Goal: Information Seeking & Learning: Learn about a topic

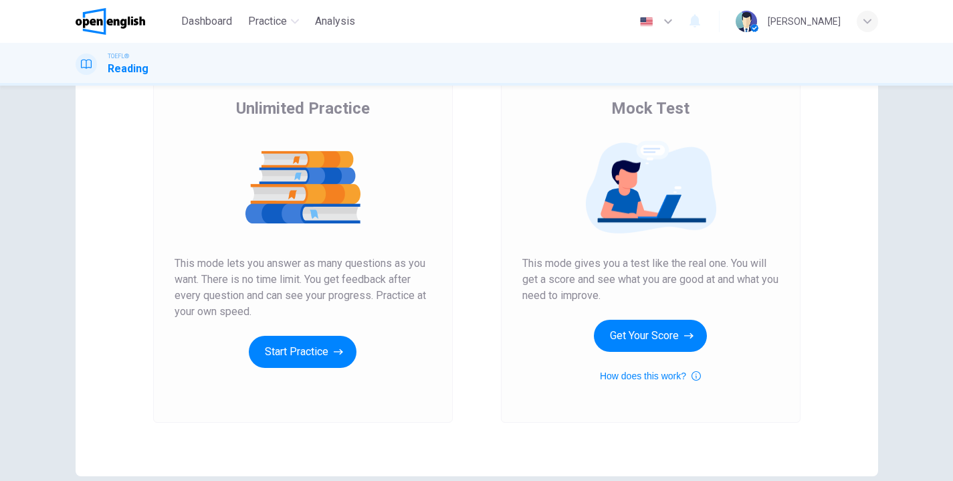
scroll to position [102, 0]
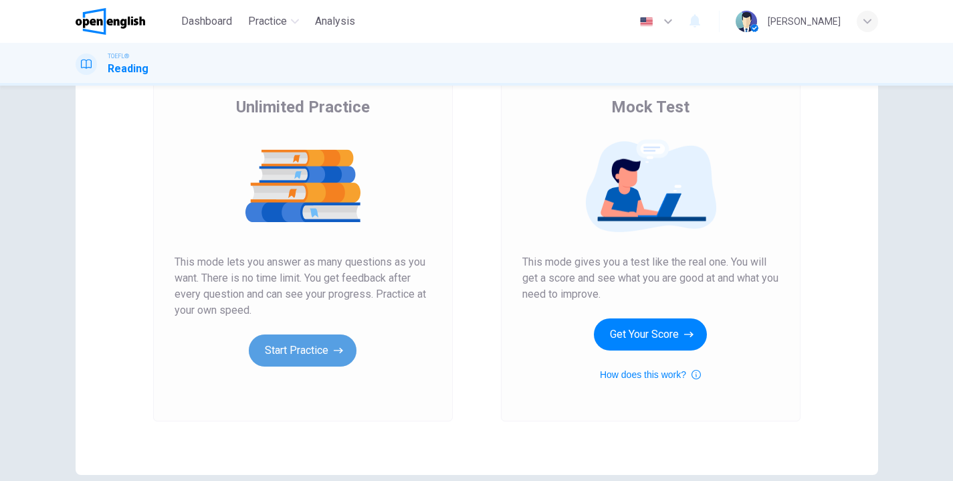
click at [288, 351] on button "Start Practice" at bounding box center [303, 351] width 108 height 32
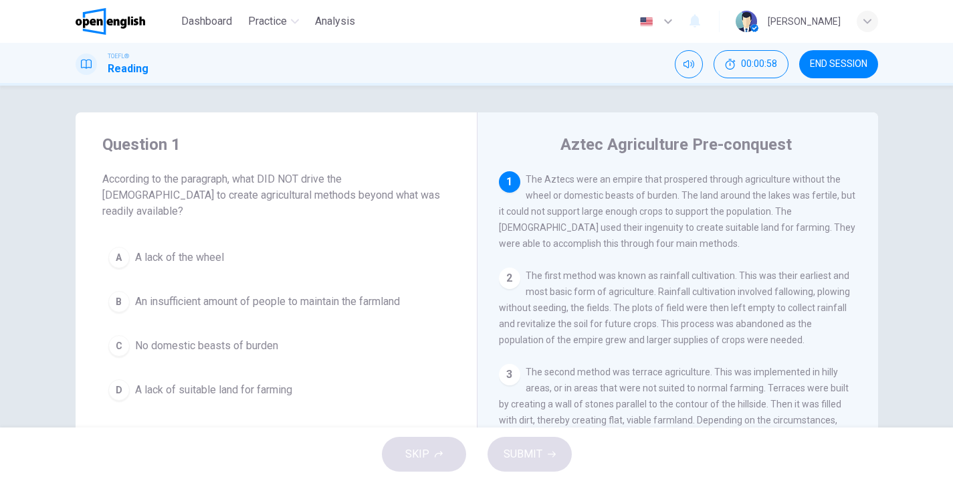
drag, startPoint x: 531, startPoint y: 244, endPoint x: 577, endPoint y: 246, distance: 46.2
click at [577, 246] on span "The Aztecs were an empire that prospered through agriculture without the wheel …" at bounding box center [677, 211] width 357 height 75
click at [213, 250] on span "A lack of the wheel" at bounding box center [179, 258] width 89 height 16
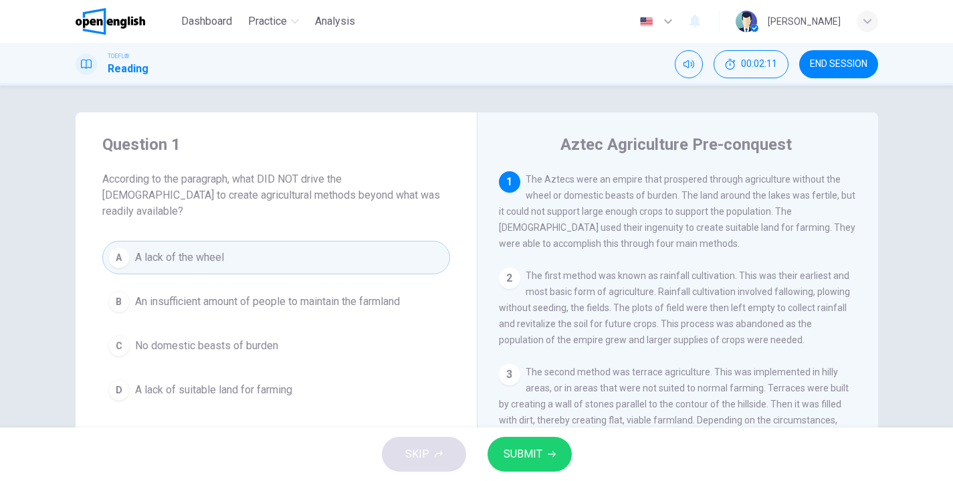
click at [197, 338] on span "No domestic beasts of burden" at bounding box center [206, 346] width 143 height 16
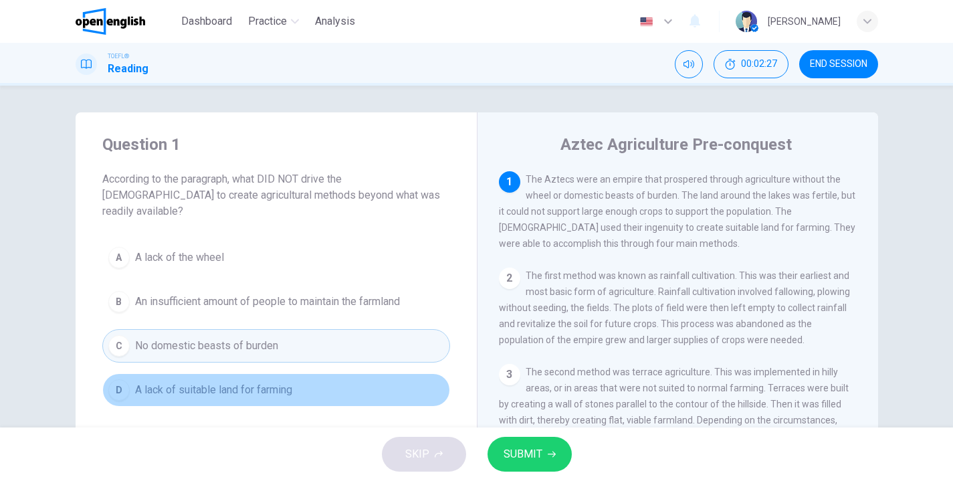
click at [186, 382] on span "A lack of suitable land for farming" at bounding box center [213, 390] width 157 height 16
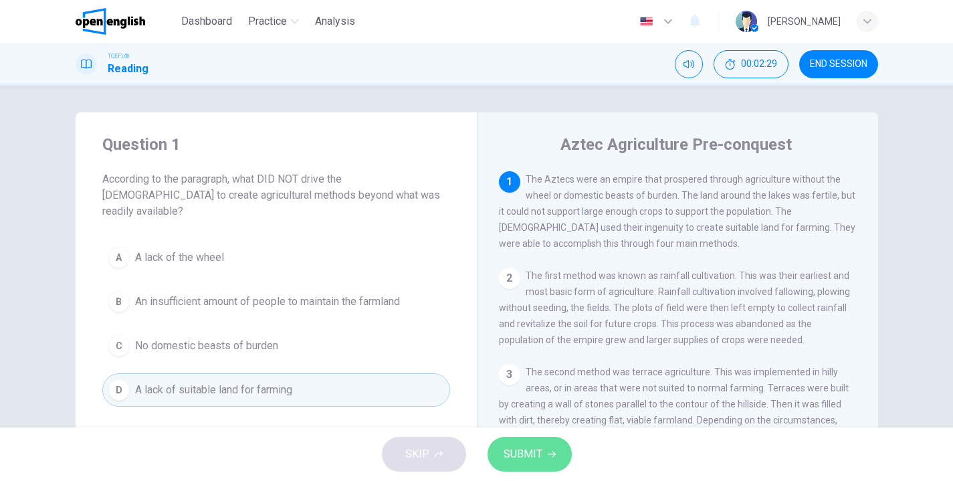
click at [531, 452] on span "SUBMIT" at bounding box center [523, 454] width 39 height 19
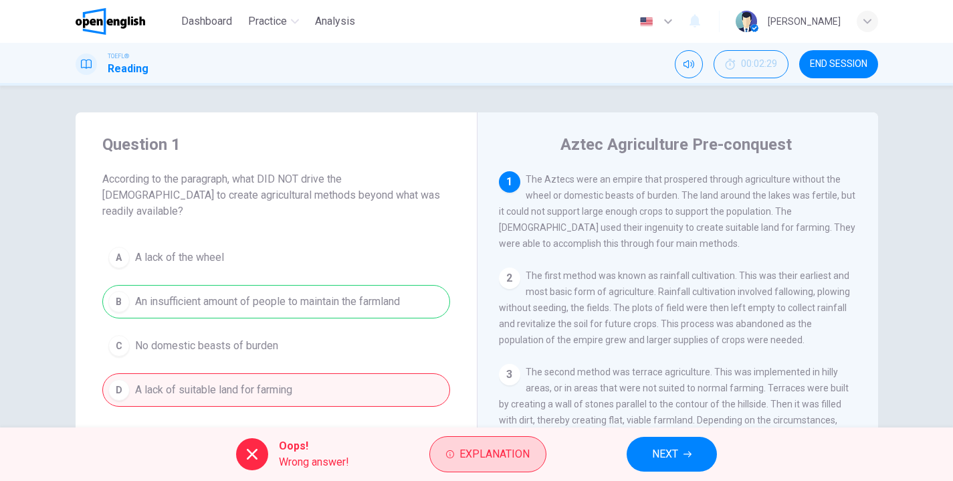
click at [467, 458] on span "Explanation" at bounding box center [495, 454] width 70 height 19
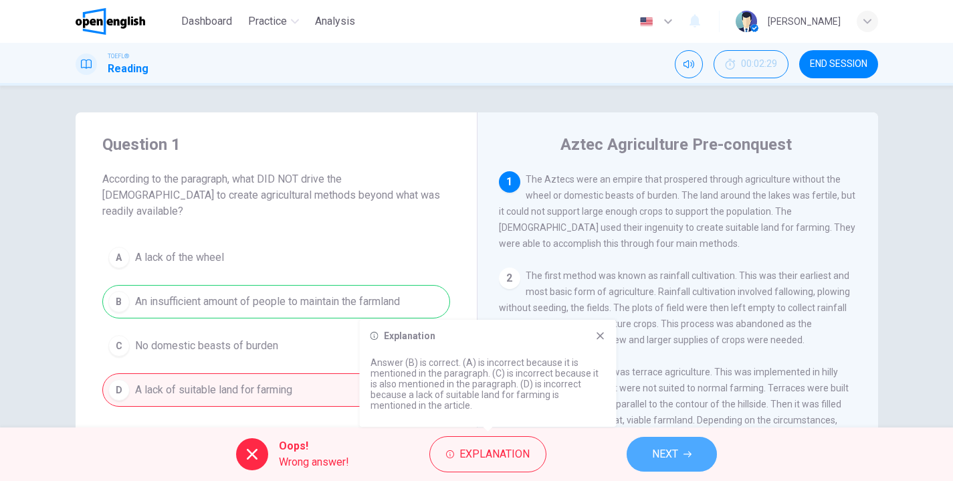
click at [663, 454] on span "NEXT" at bounding box center [665, 454] width 26 height 19
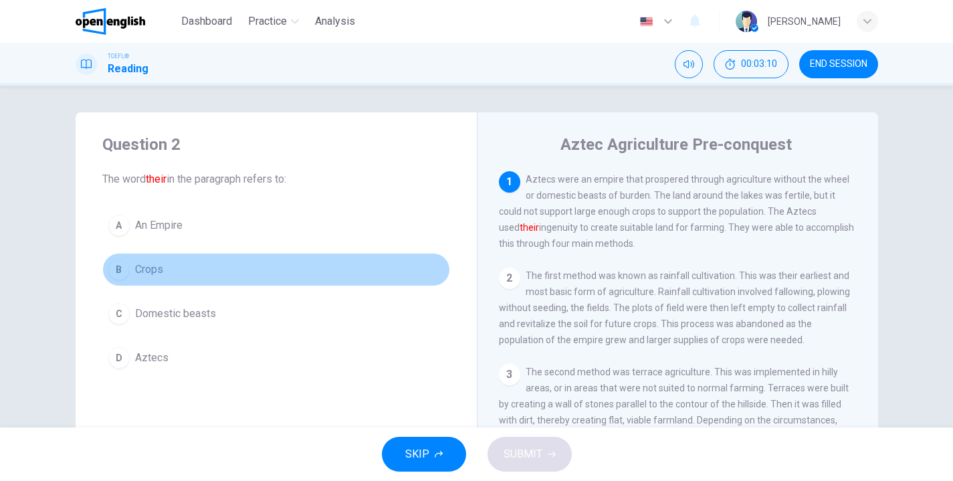
click at [147, 271] on span "Crops" at bounding box center [149, 270] width 28 height 16
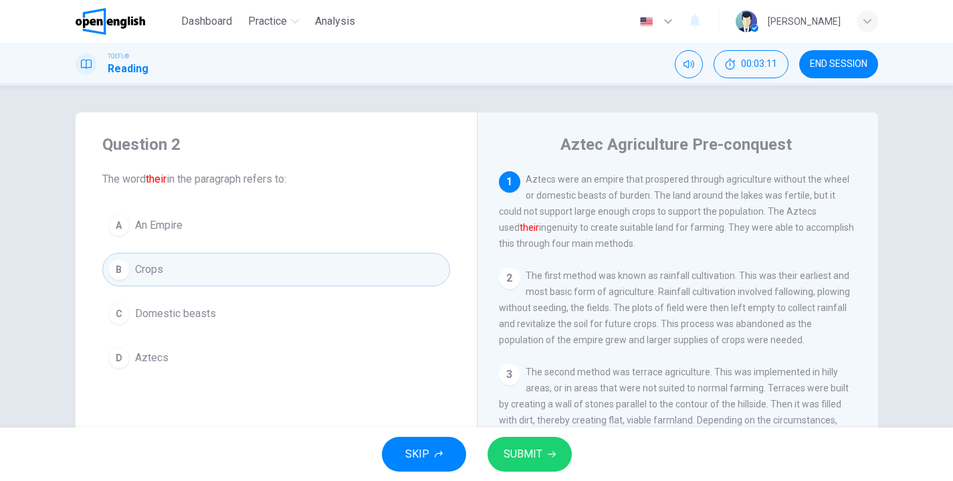
click at [543, 451] on button "SUBMIT" at bounding box center [530, 454] width 84 height 35
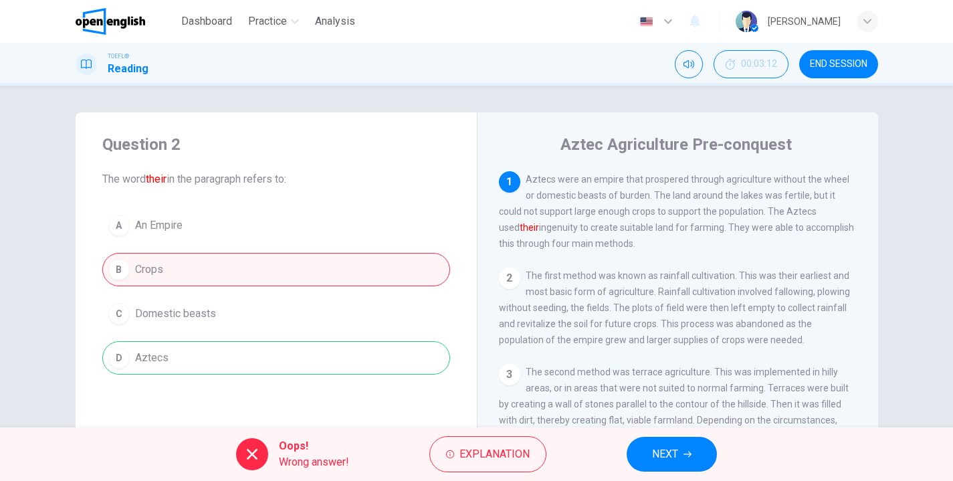
click at [692, 449] on button "NEXT" at bounding box center [672, 454] width 90 height 35
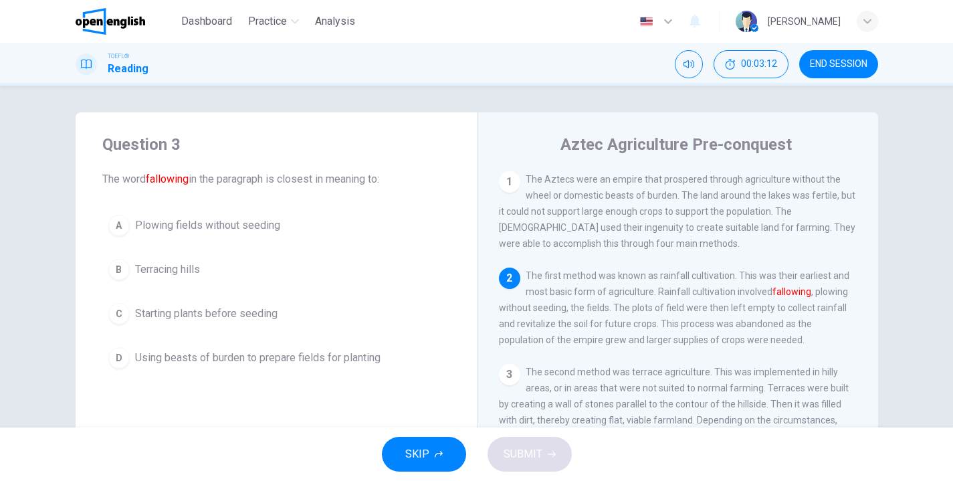
scroll to position [96, 0]
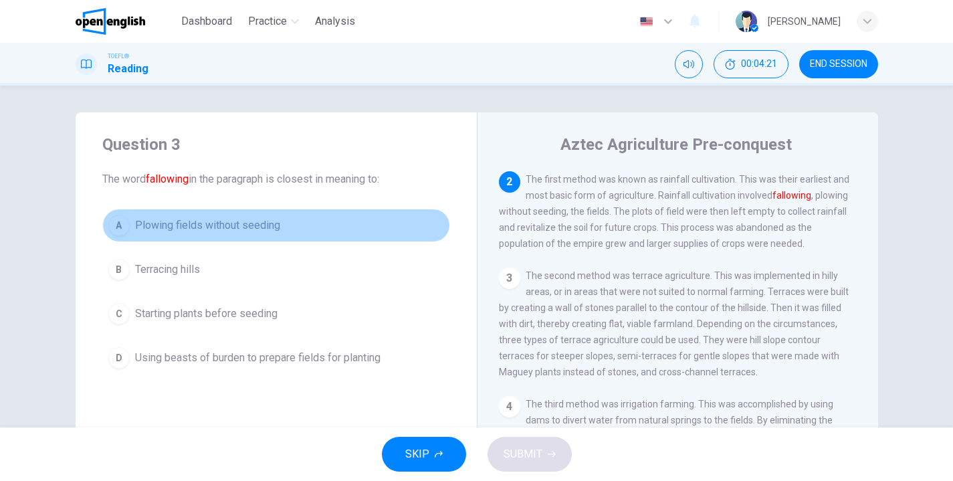
click at [227, 221] on span "Plowing fields without seeding" at bounding box center [207, 225] width 145 height 16
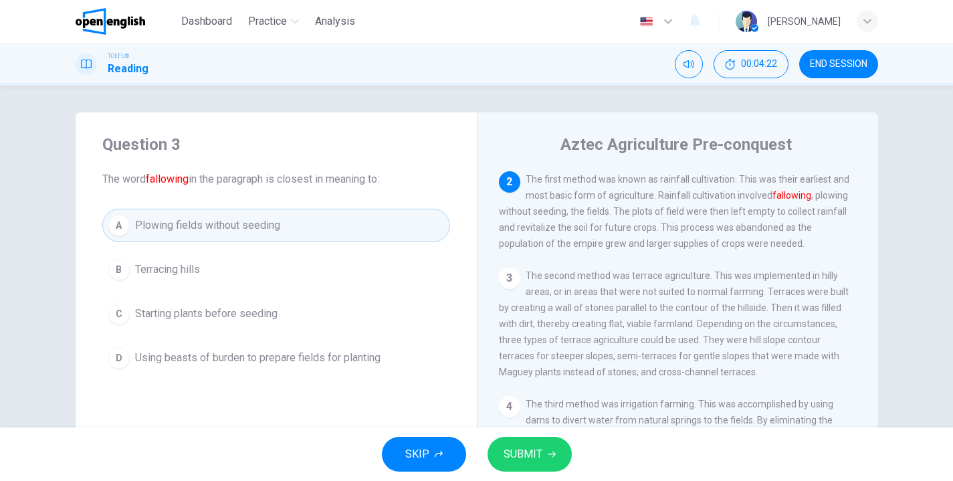
click at [508, 458] on span "SUBMIT" at bounding box center [523, 454] width 39 height 19
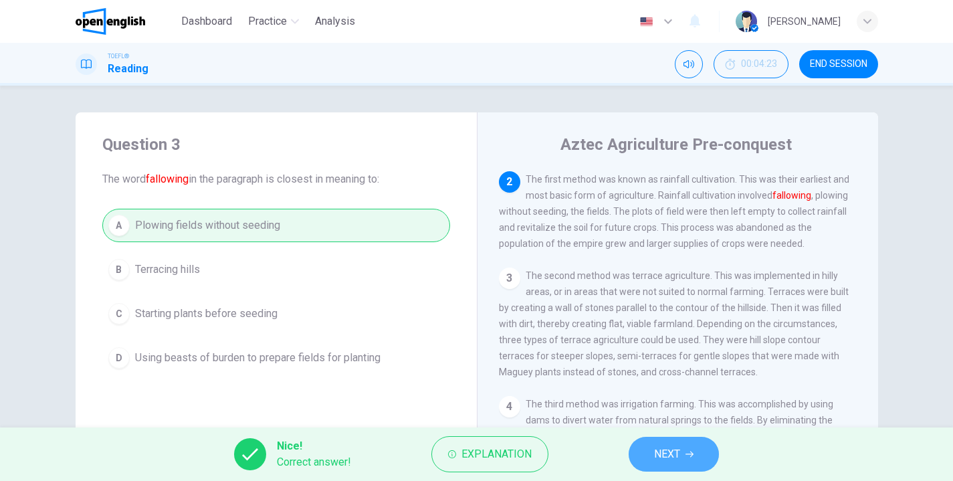
click at [664, 448] on span "NEXT" at bounding box center [667, 454] width 26 height 19
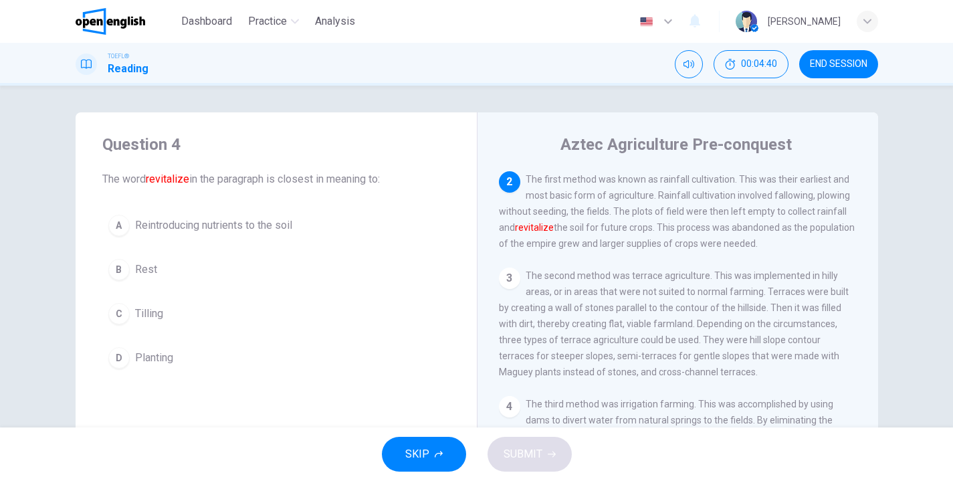
click at [151, 227] on span "Reintroducing nutrients to the soil" at bounding box center [213, 225] width 157 height 16
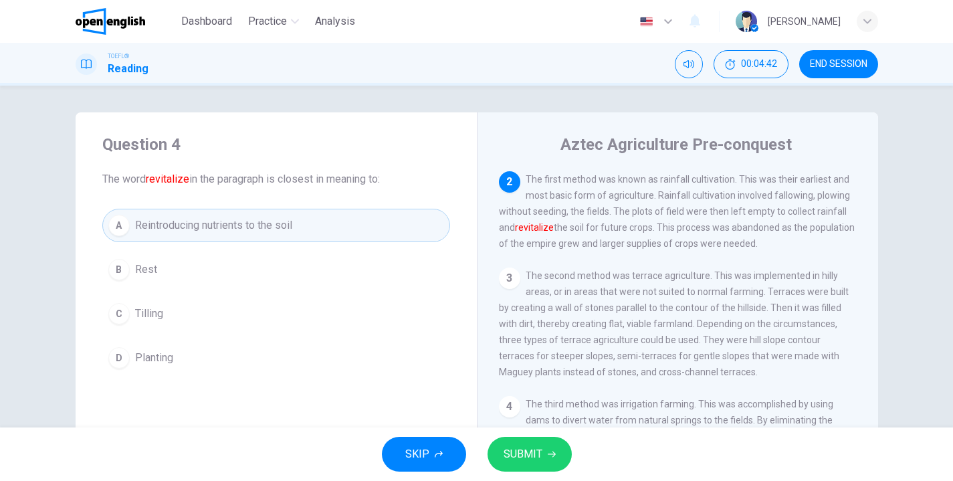
click at [540, 456] on span "SUBMIT" at bounding box center [523, 454] width 39 height 19
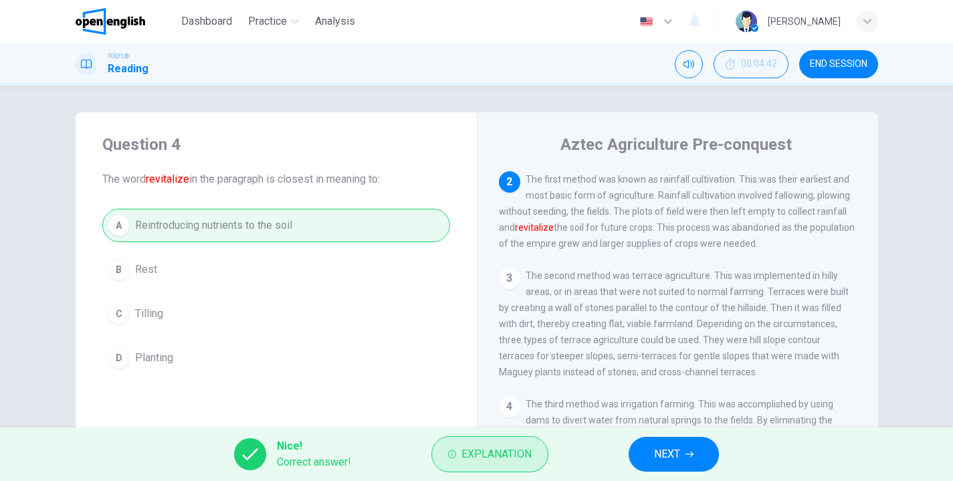
click at [490, 453] on span "Explanation" at bounding box center [497, 454] width 70 height 19
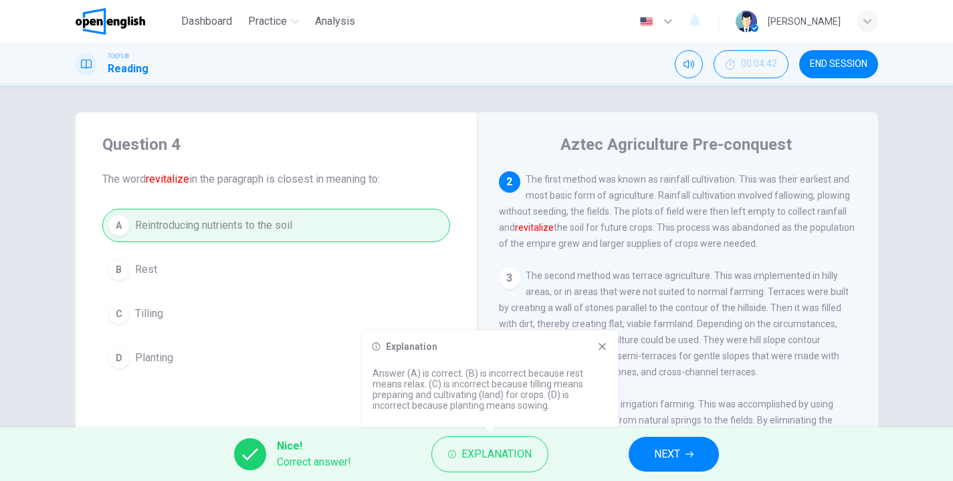
click at [669, 450] on span "NEXT" at bounding box center [667, 454] width 26 height 19
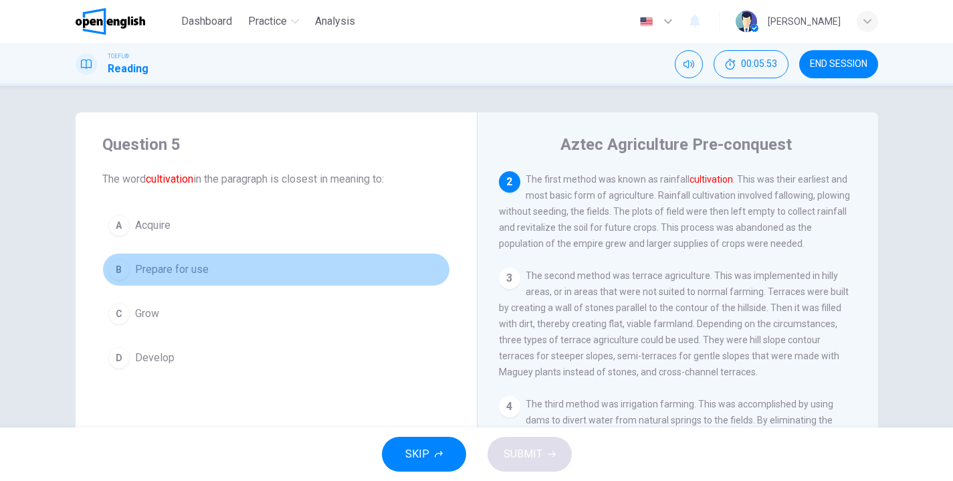
click at [158, 272] on span "Prepare for use" at bounding box center [172, 270] width 74 height 16
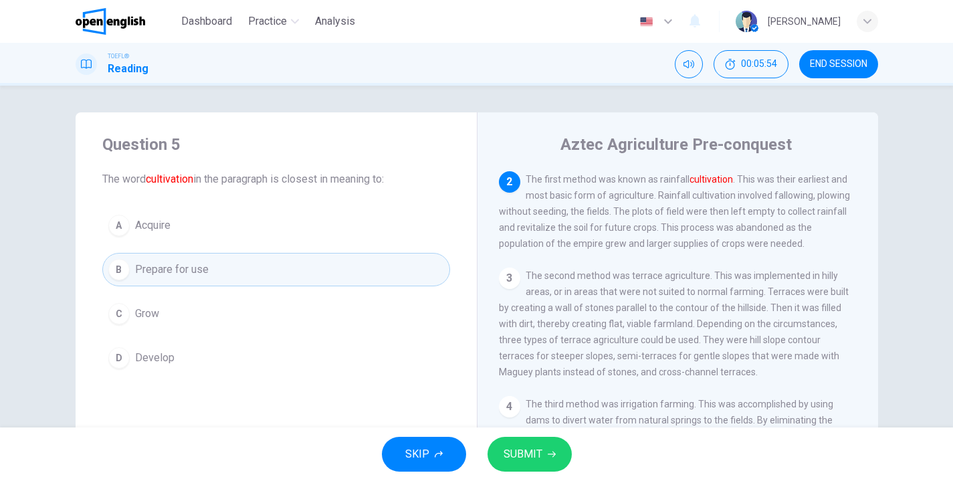
click at [559, 458] on button "SUBMIT" at bounding box center [530, 454] width 84 height 35
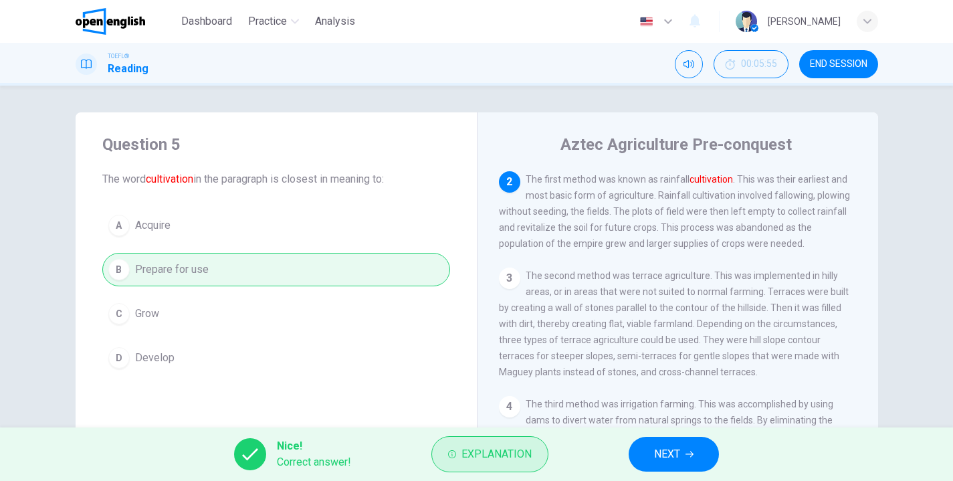
click at [498, 462] on span "Explanation" at bounding box center [497, 454] width 70 height 19
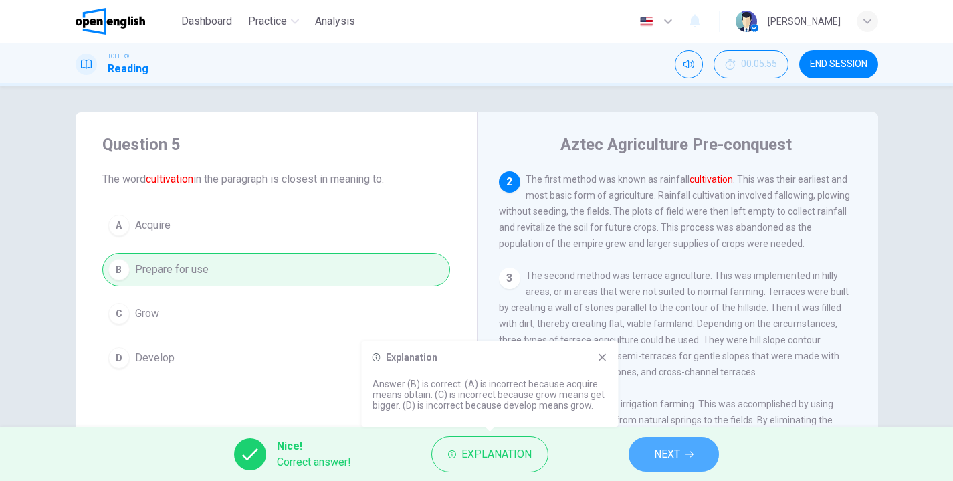
click at [674, 449] on span "NEXT" at bounding box center [667, 454] width 26 height 19
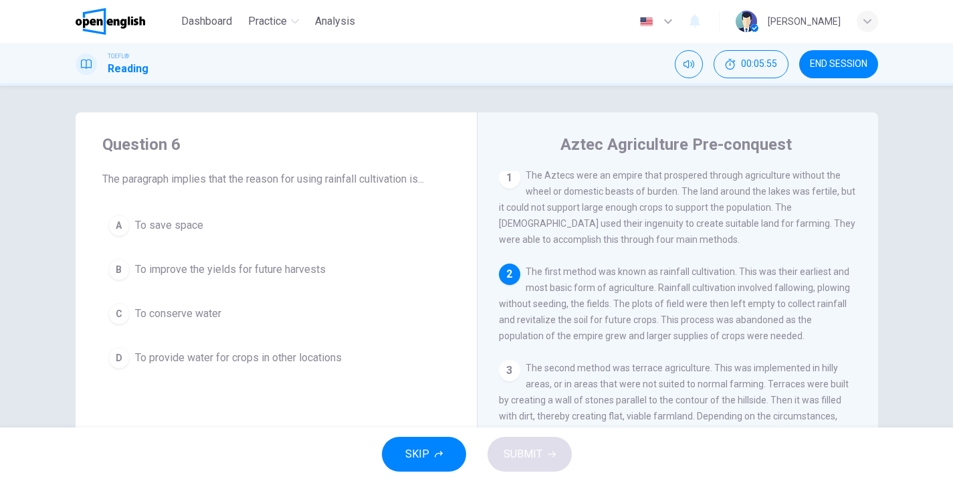
scroll to position [0, 0]
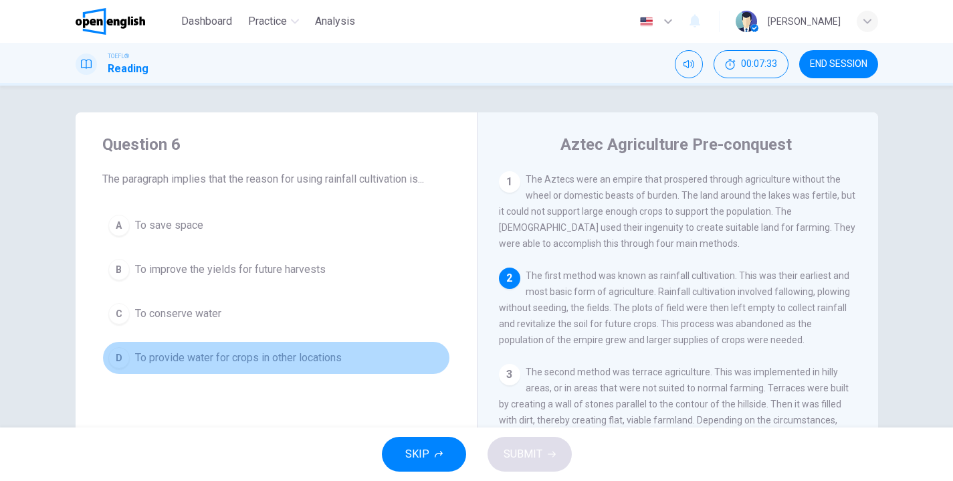
click at [196, 356] on span "To provide water for crops in other locations" at bounding box center [238, 358] width 207 height 16
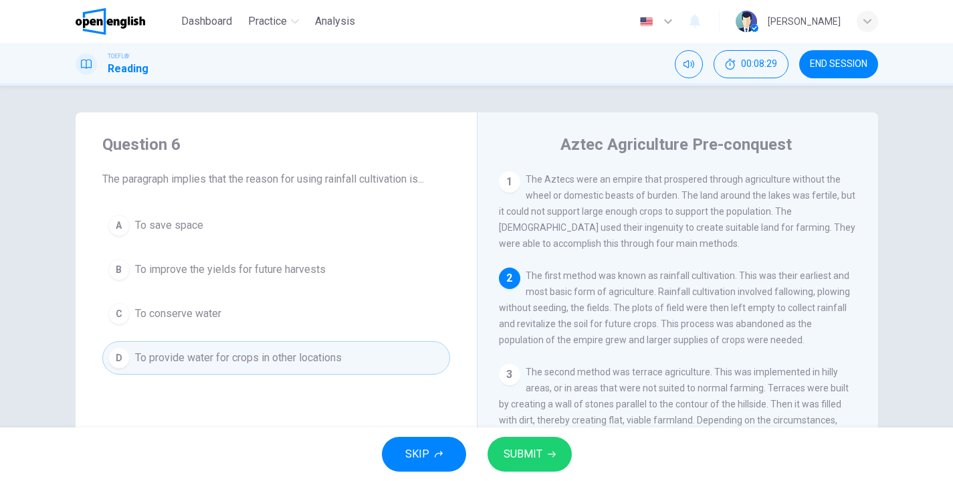
click at [186, 308] on span "To conserve water" at bounding box center [178, 314] width 86 height 16
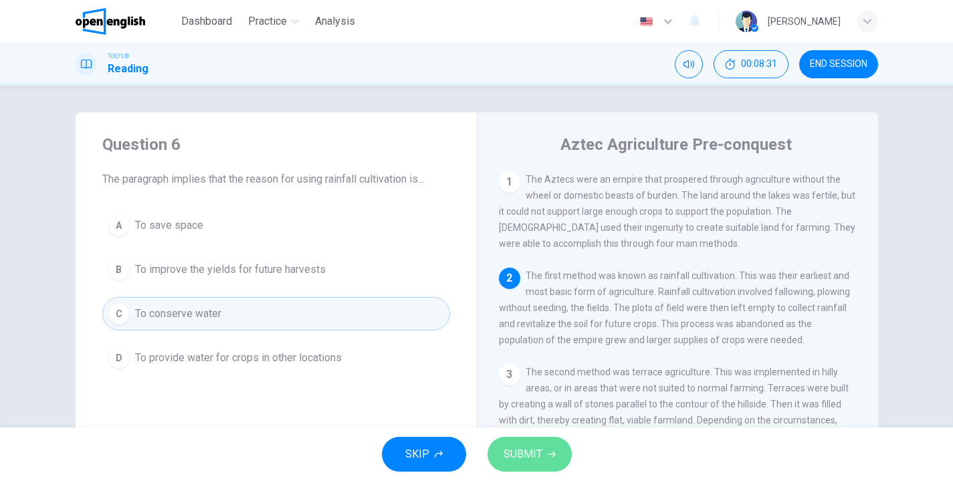
click at [535, 455] on span "SUBMIT" at bounding box center [523, 454] width 39 height 19
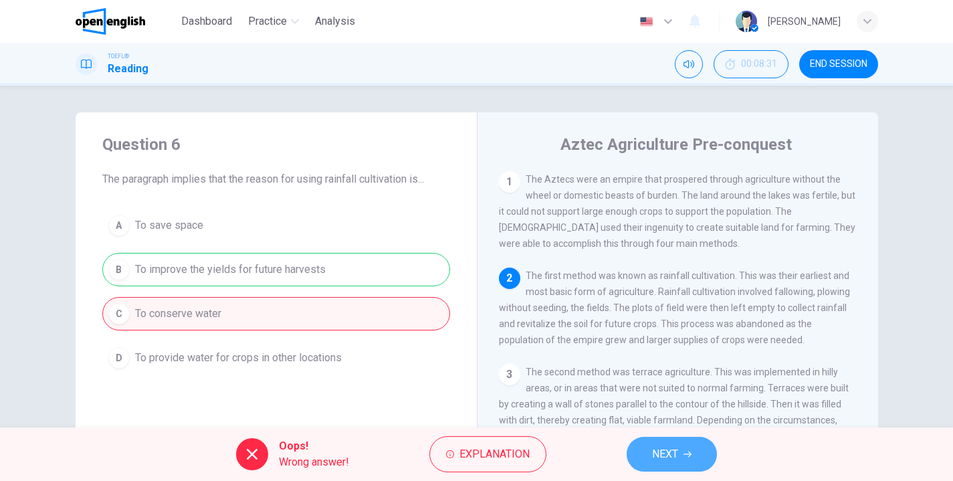
click at [690, 453] on icon "button" at bounding box center [688, 454] width 8 height 8
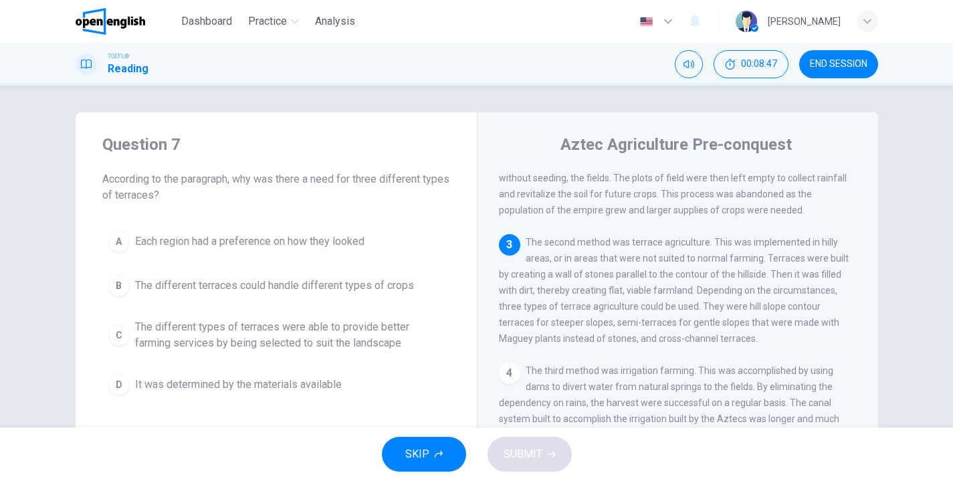
scroll to position [129, 0]
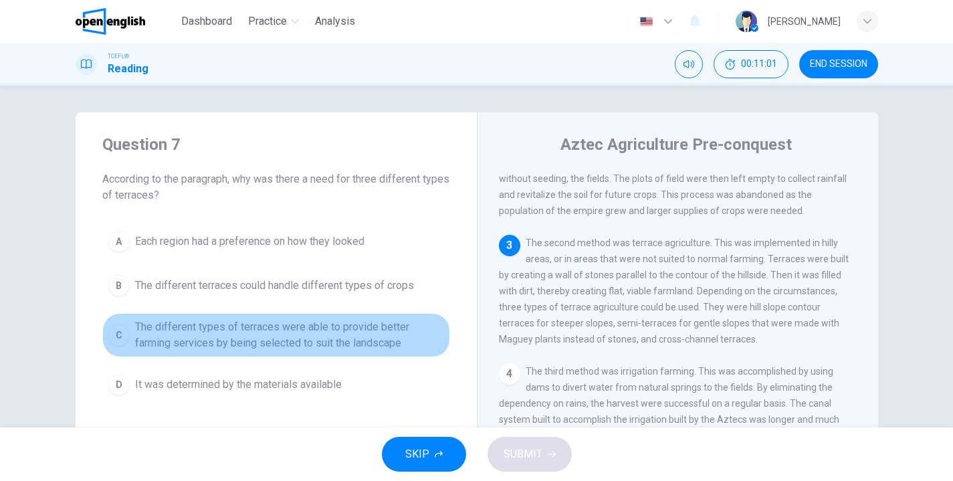
click at [305, 338] on span "The different types of terraces were able to provide better farming services by…" at bounding box center [289, 335] width 309 height 32
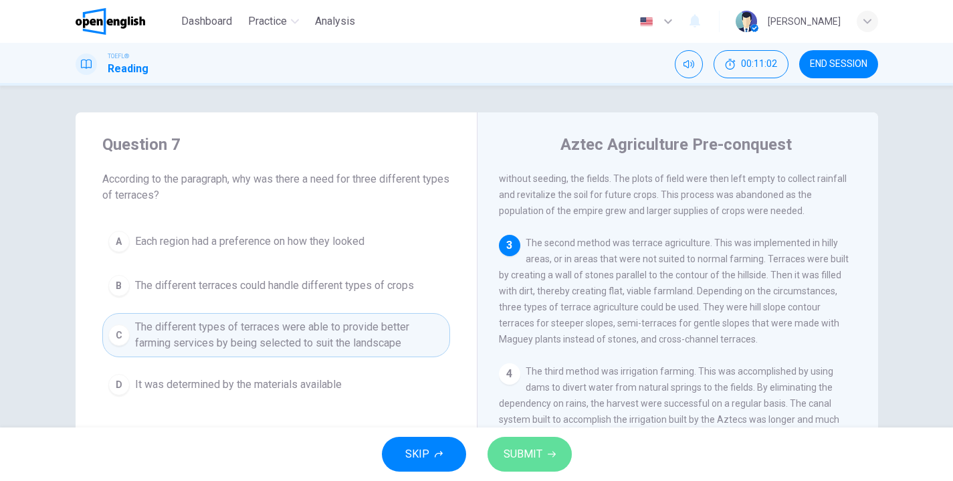
click at [525, 462] on span "SUBMIT" at bounding box center [523, 454] width 39 height 19
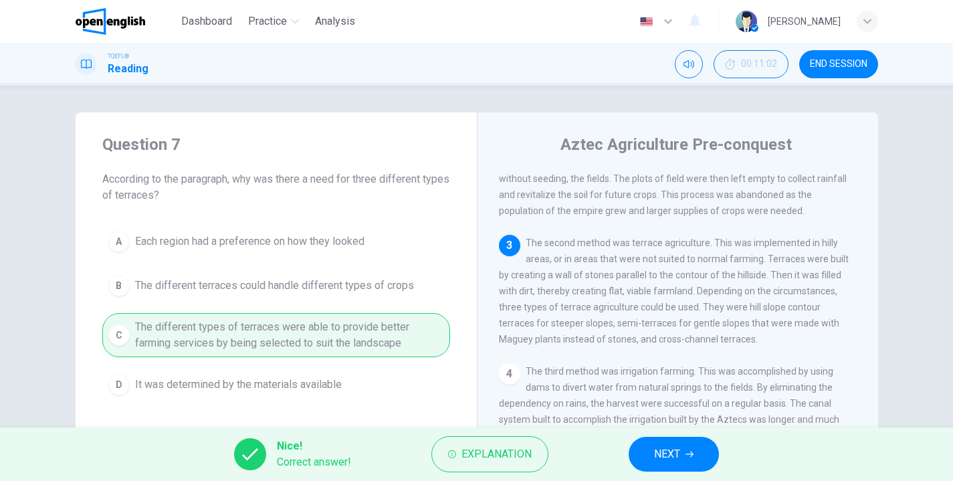
click at [682, 453] on button "NEXT" at bounding box center [674, 454] width 90 height 35
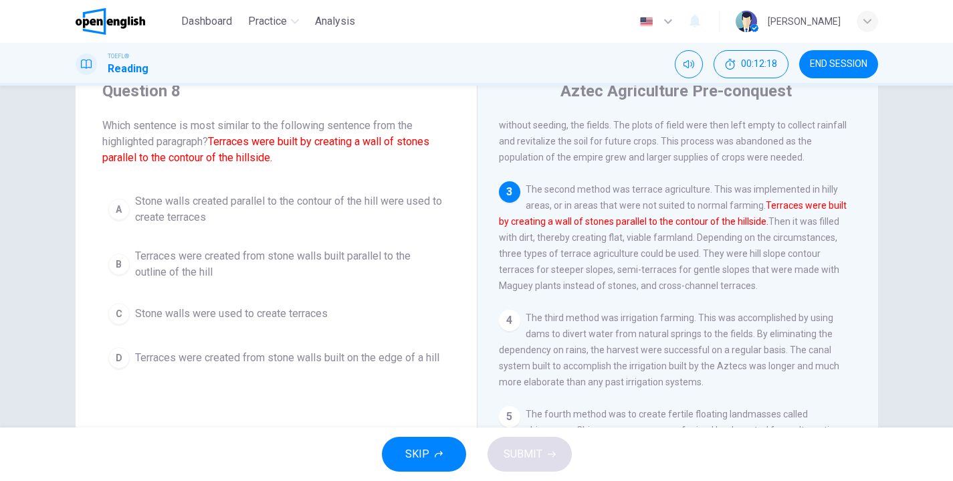
scroll to position [37, 0]
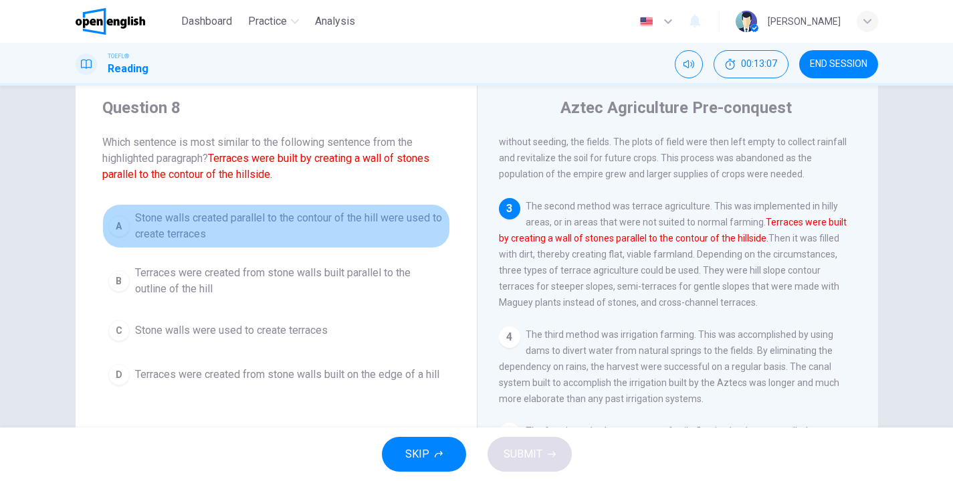
click at [227, 220] on span "Stone walls created parallel to the contour of the hill were used to create ter…" at bounding box center [289, 226] width 309 height 32
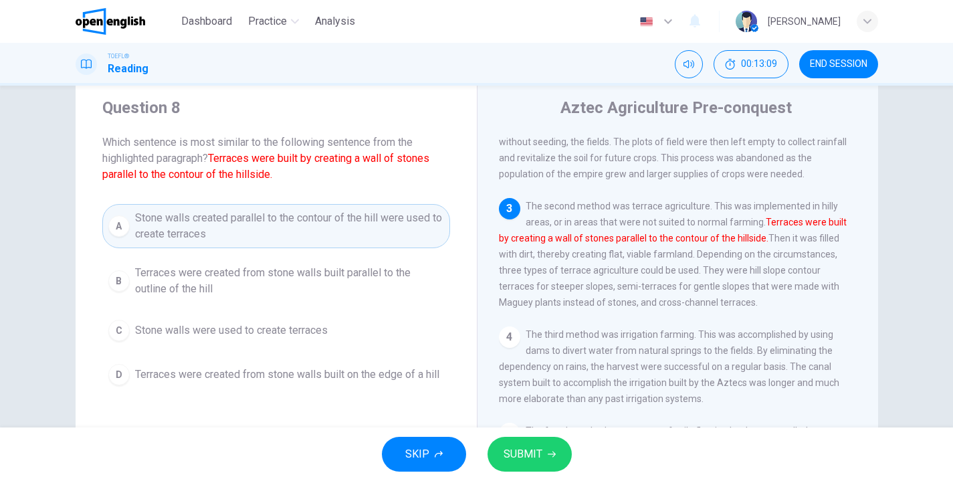
click at [529, 451] on span "SUBMIT" at bounding box center [523, 454] width 39 height 19
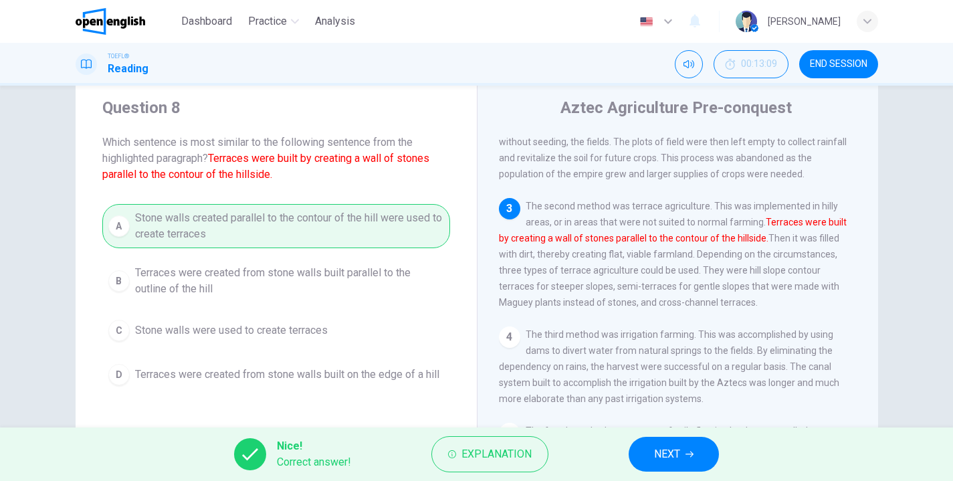
click at [685, 457] on button "NEXT" at bounding box center [674, 454] width 90 height 35
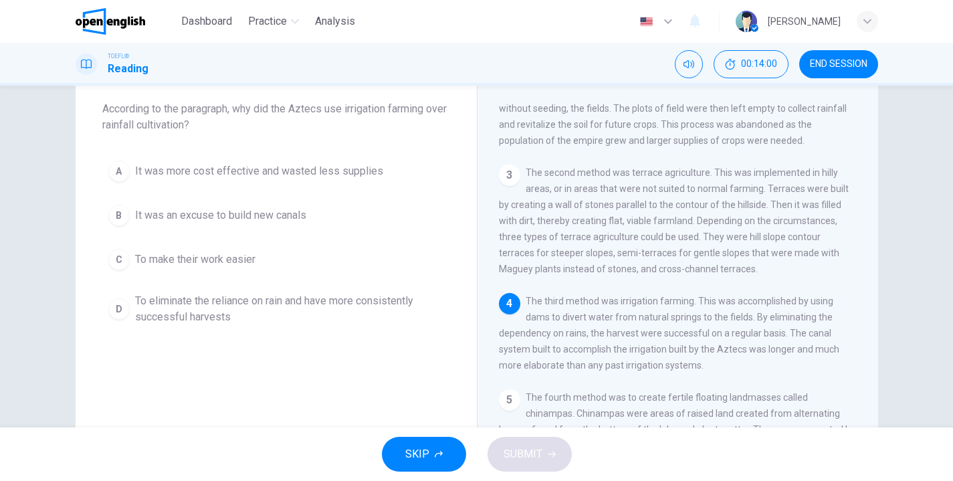
scroll to position [73, 0]
click at [311, 301] on span "To eliminate the reliance on rain and have more consistently successful harvests" at bounding box center [289, 306] width 309 height 32
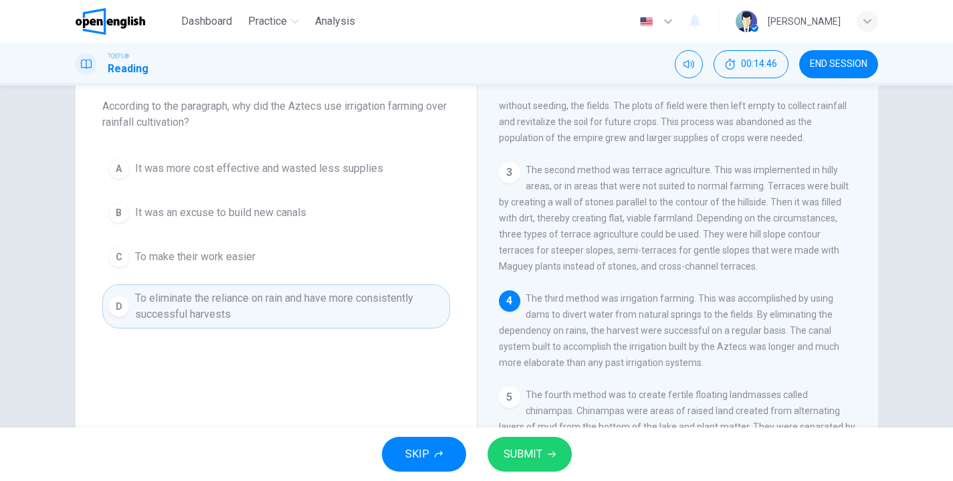
click at [524, 447] on span "SUBMIT" at bounding box center [523, 454] width 39 height 19
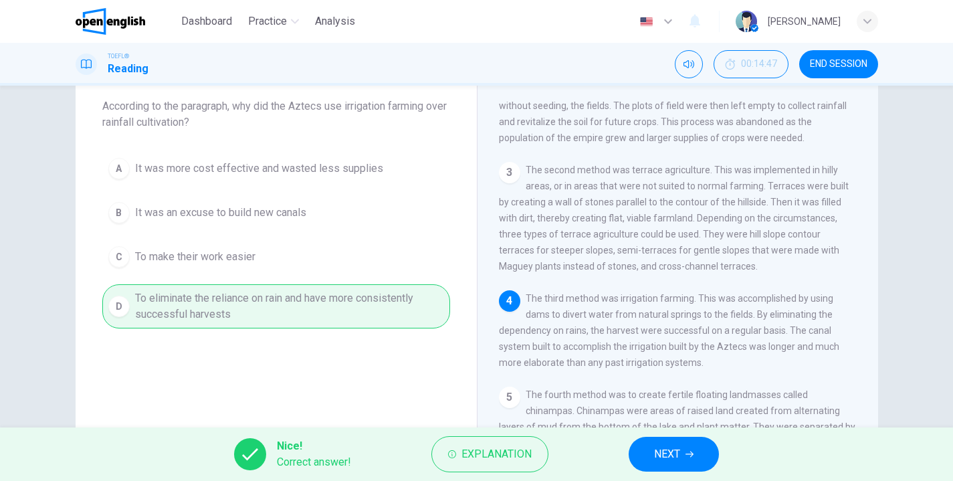
click at [650, 449] on button "NEXT" at bounding box center [674, 454] width 90 height 35
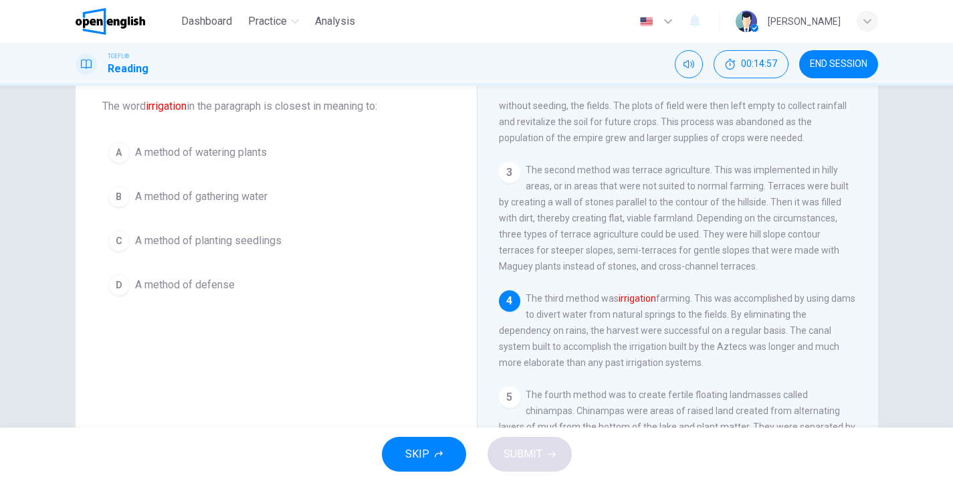
click at [228, 242] on span "A method of planting seedlings" at bounding box center [208, 241] width 147 height 16
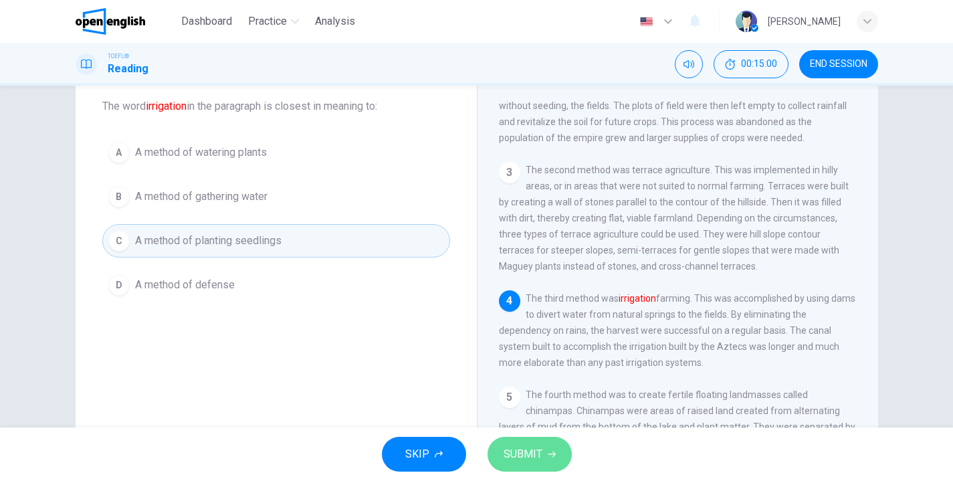
click at [537, 452] on span "SUBMIT" at bounding box center [523, 454] width 39 height 19
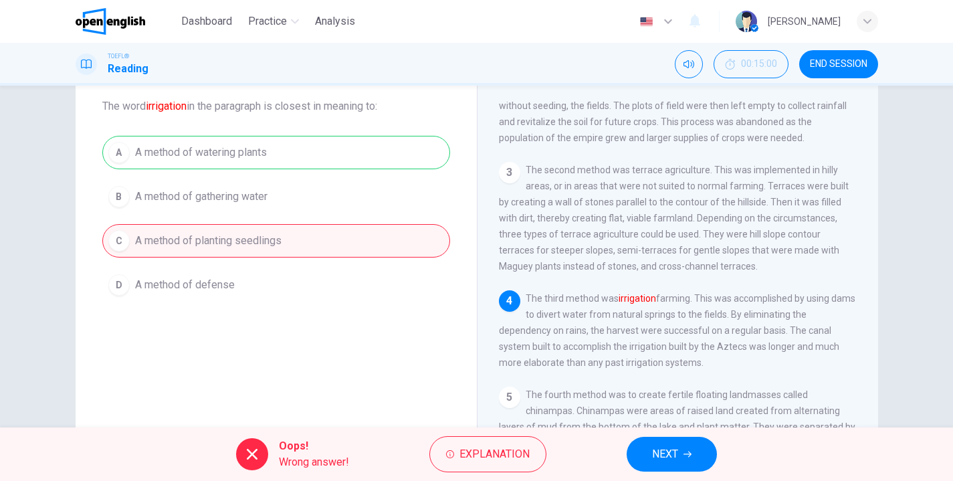
click at [684, 452] on button "NEXT" at bounding box center [672, 454] width 90 height 35
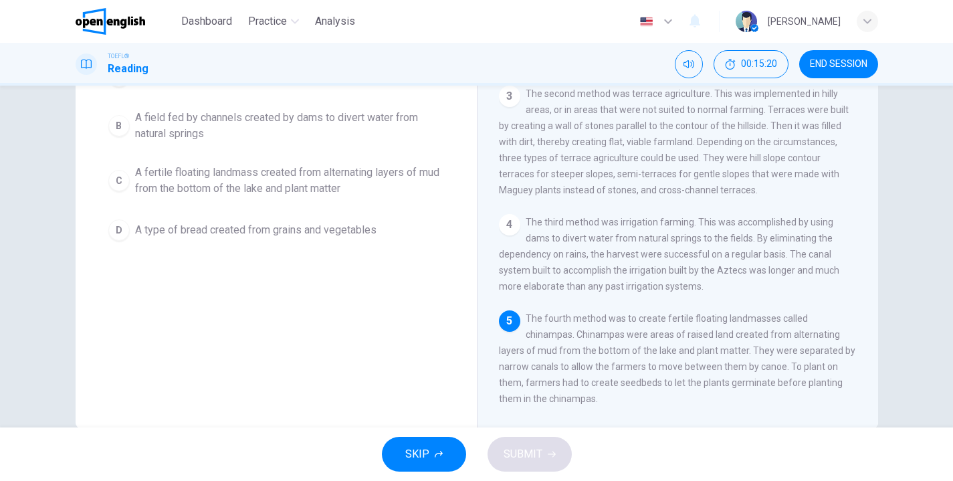
scroll to position [166, 0]
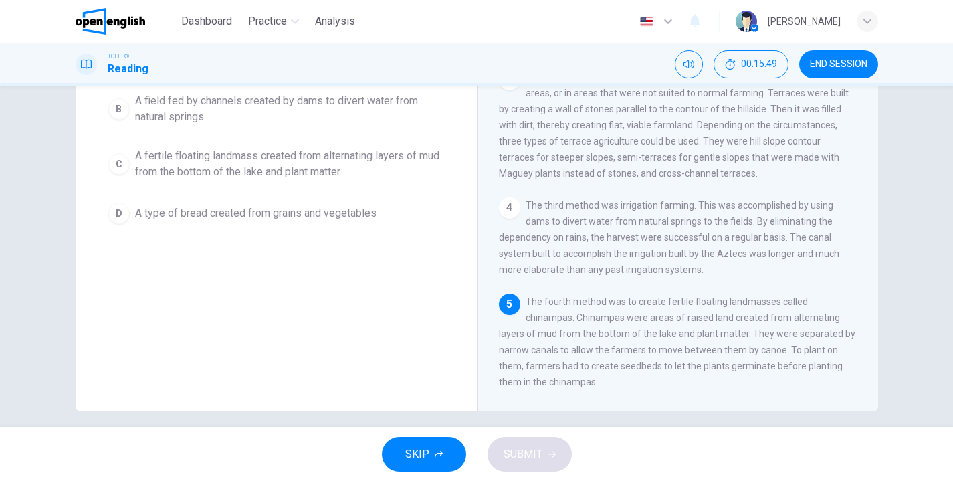
click at [291, 166] on span "A fertile floating landmass created from alternating layers of mud from the bot…" at bounding box center [289, 164] width 309 height 32
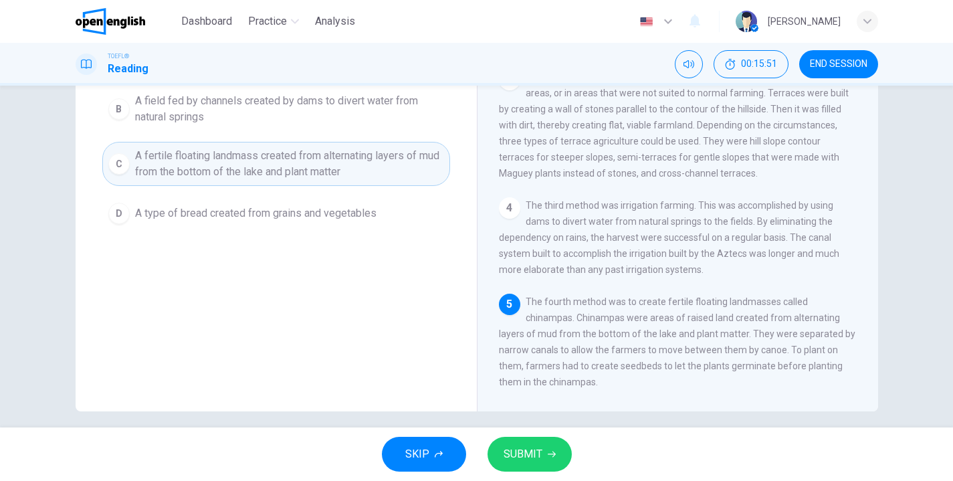
click at [540, 450] on span "SUBMIT" at bounding box center [523, 454] width 39 height 19
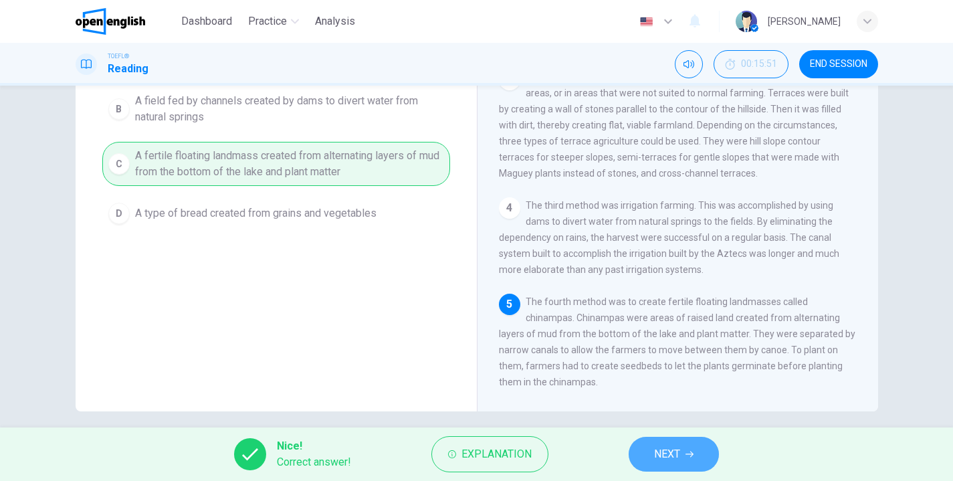
click at [663, 455] on span "NEXT" at bounding box center [667, 454] width 26 height 19
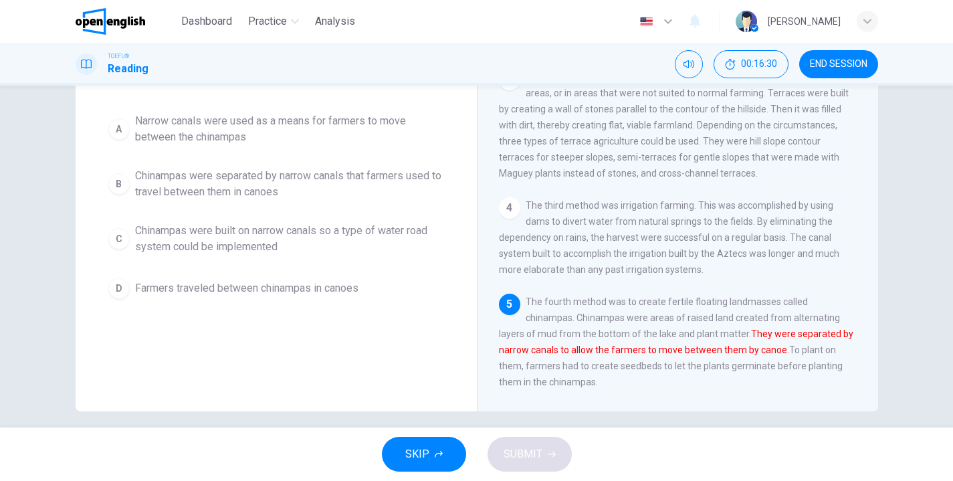
click at [199, 185] on span "Chinampas were separated by narrow canals that farmers used to travel between t…" at bounding box center [289, 184] width 309 height 32
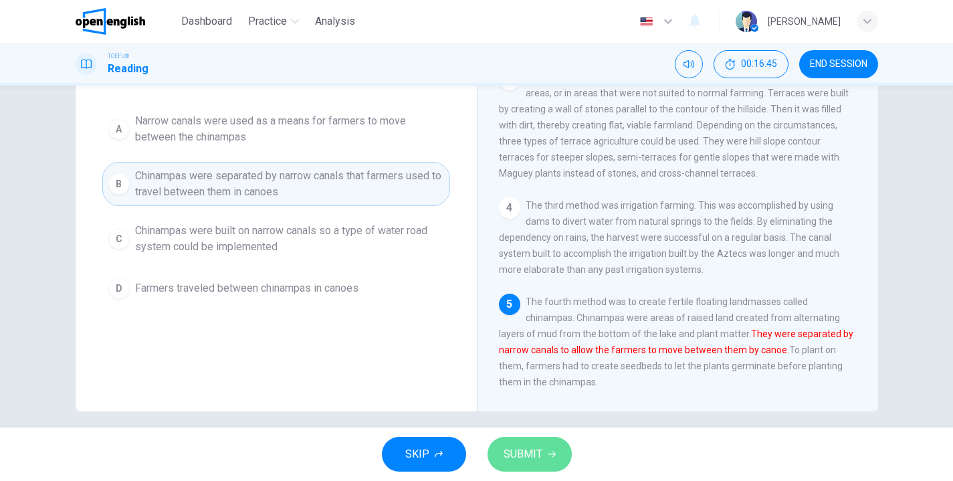
click at [535, 456] on span "SUBMIT" at bounding box center [523, 454] width 39 height 19
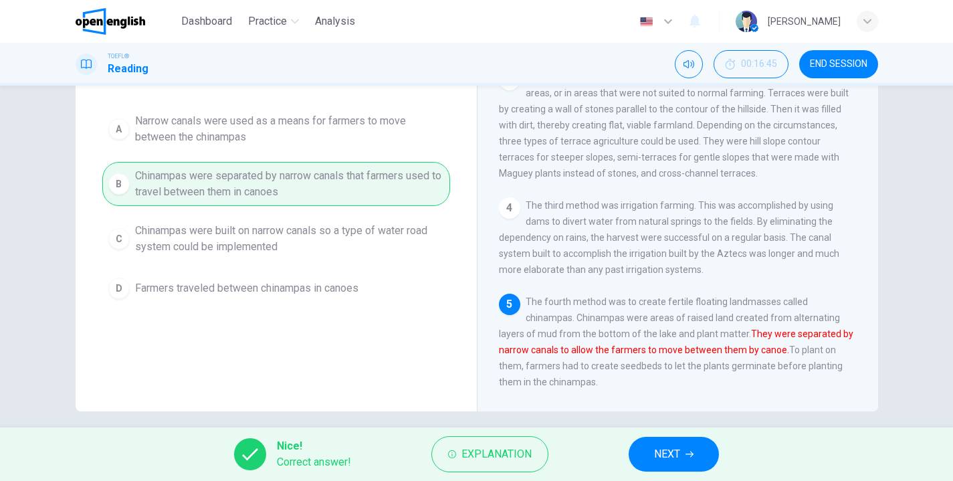
click at [663, 454] on span "NEXT" at bounding box center [667, 454] width 26 height 19
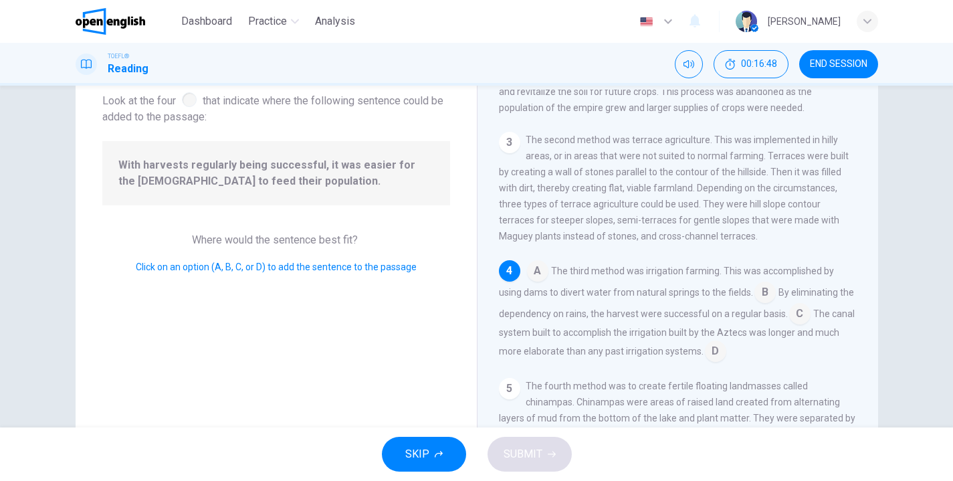
scroll to position [49, 0]
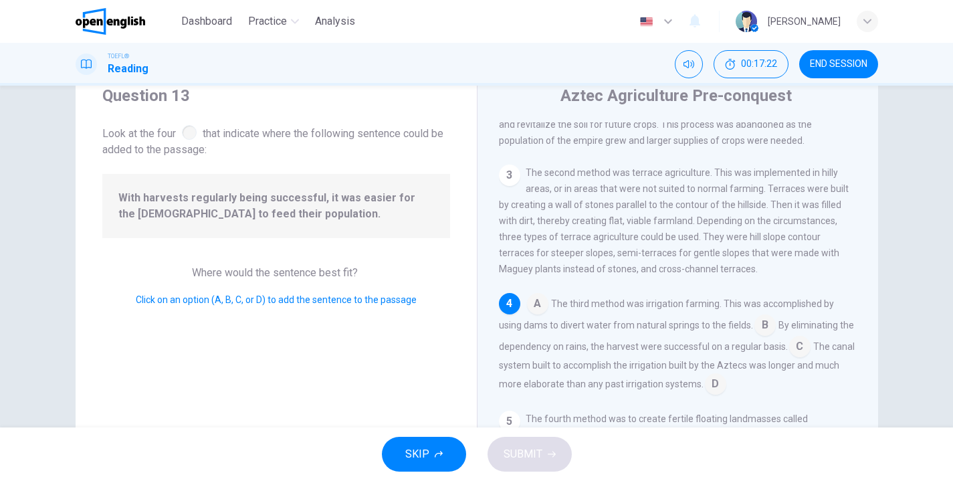
click at [801, 348] on input at bounding box center [799, 347] width 21 height 21
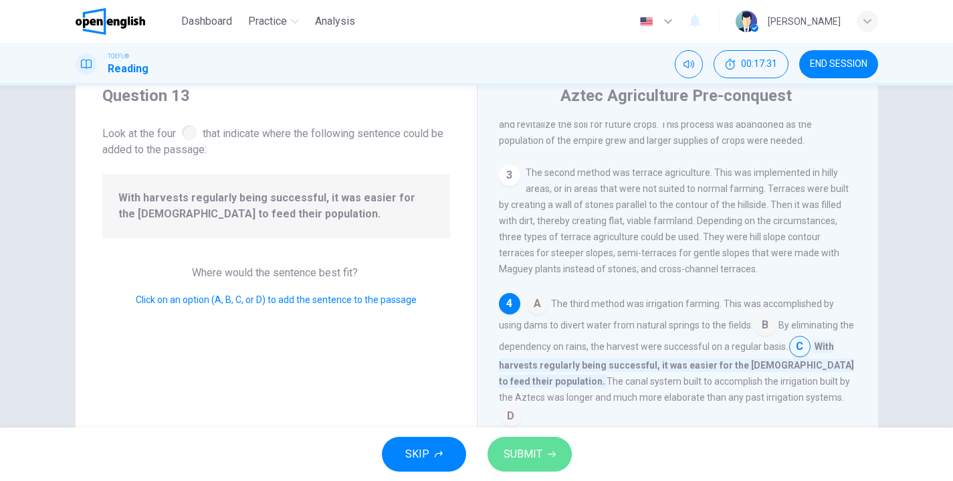
click at [529, 448] on span "SUBMIT" at bounding box center [523, 454] width 39 height 19
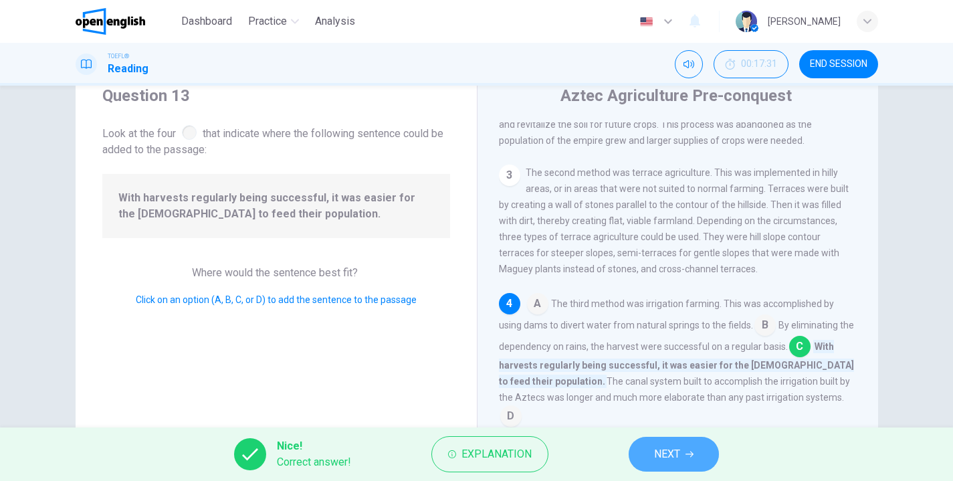
click at [672, 452] on span "NEXT" at bounding box center [667, 454] width 26 height 19
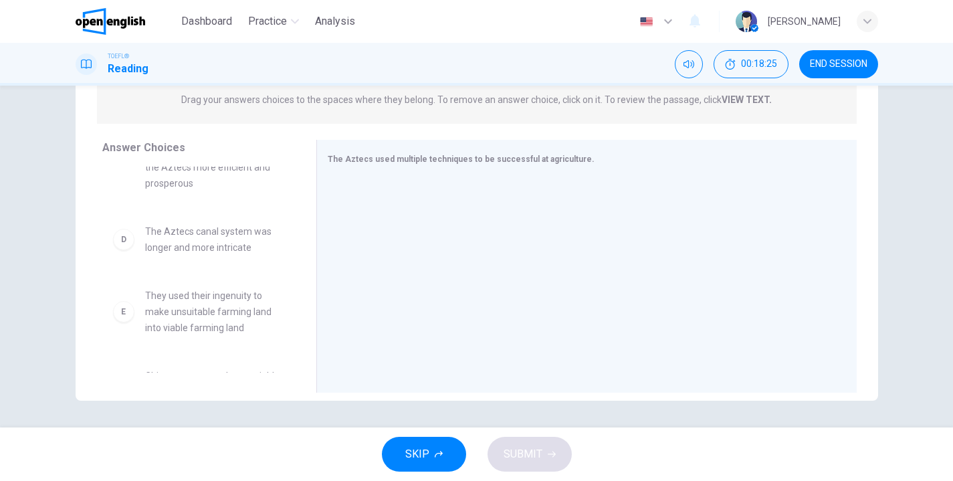
scroll to position [241, 0]
click at [185, 227] on span "The Aztecs canal system was longer and more intricate" at bounding box center [214, 241] width 139 height 32
click at [129, 231] on div "D" at bounding box center [123, 241] width 21 height 21
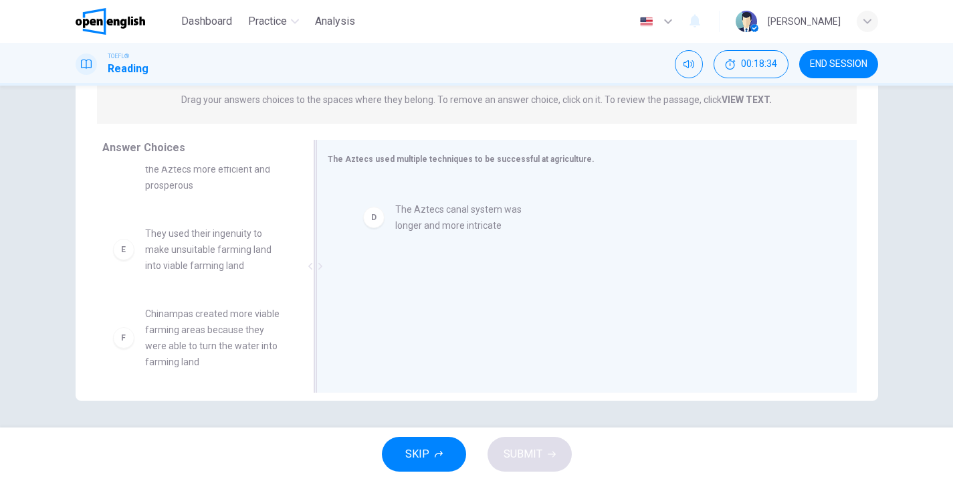
drag, startPoint x: 149, startPoint y: 221, endPoint x: 405, endPoint y: 209, distance: 257.2
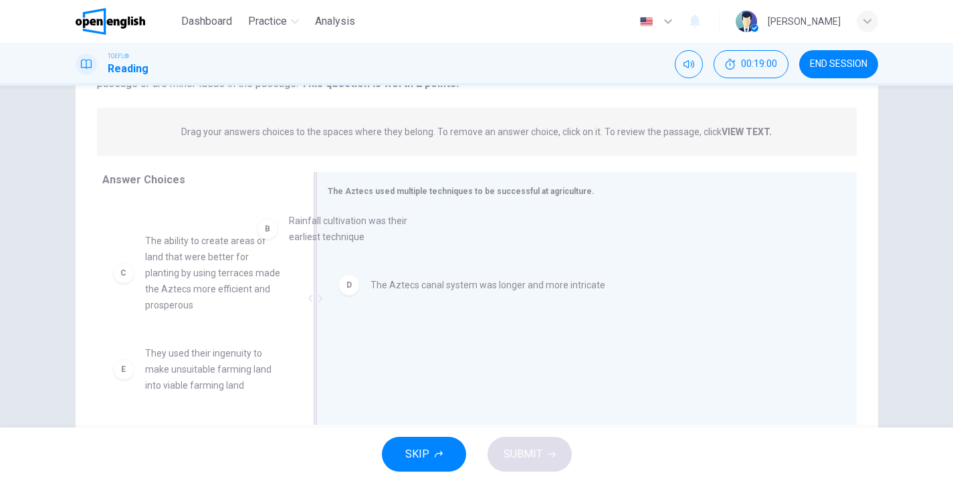
scroll to position [82, 0]
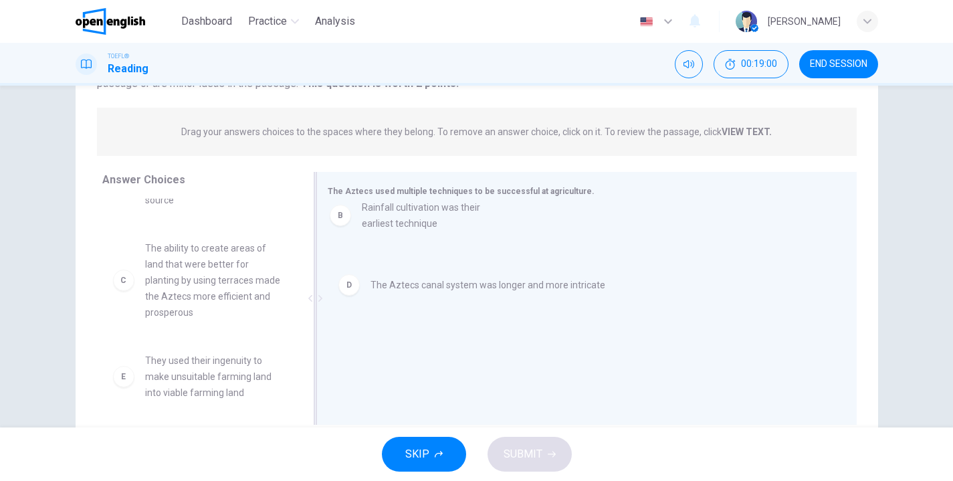
drag, startPoint x: 199, startPoint y: 255, endPoint x: 423, endPoint y: 219, distance: 226.3
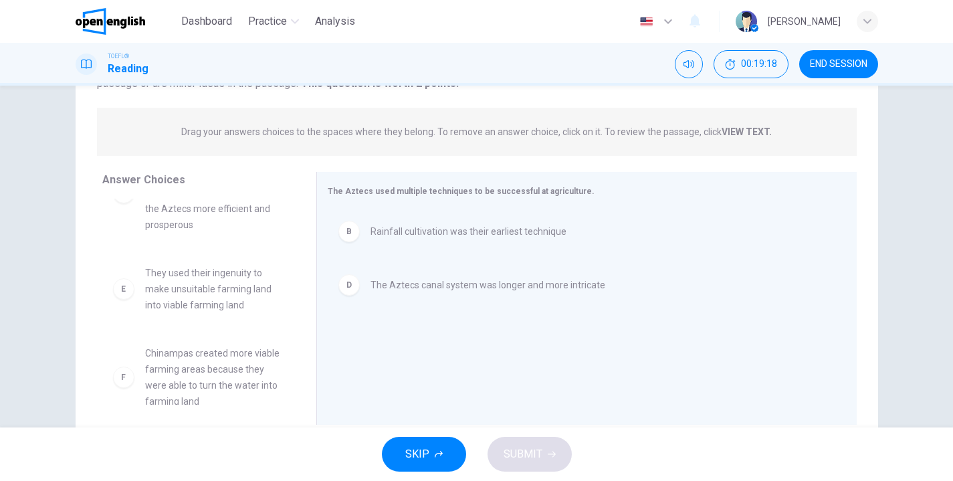
scroll to position [169, 0]
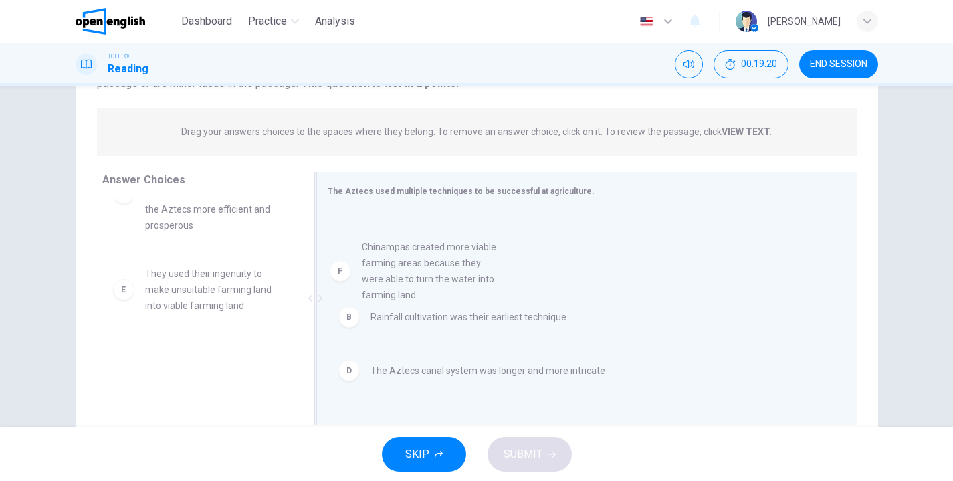
drag, startPoint x: 188, startPoint y: 358, endPoint x: 413, endPoint y: 264, distance: 244.4
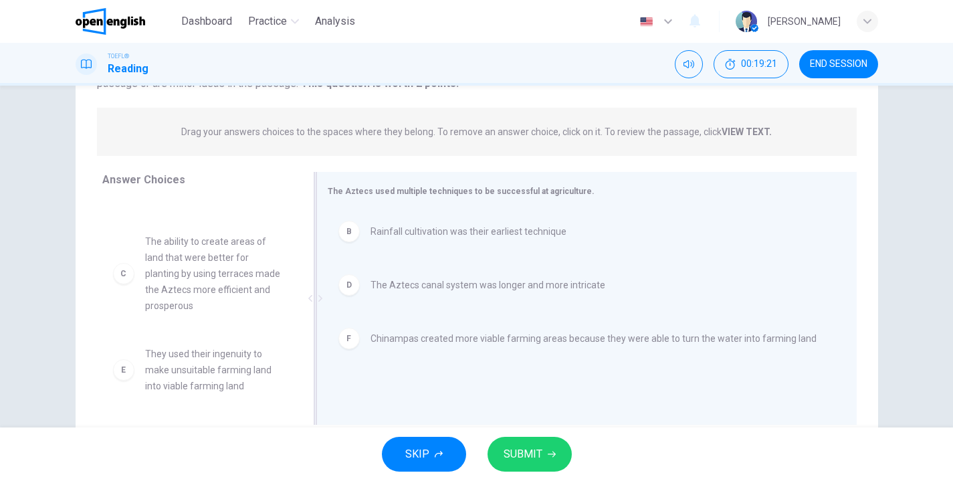
scroll to position [72, 0]
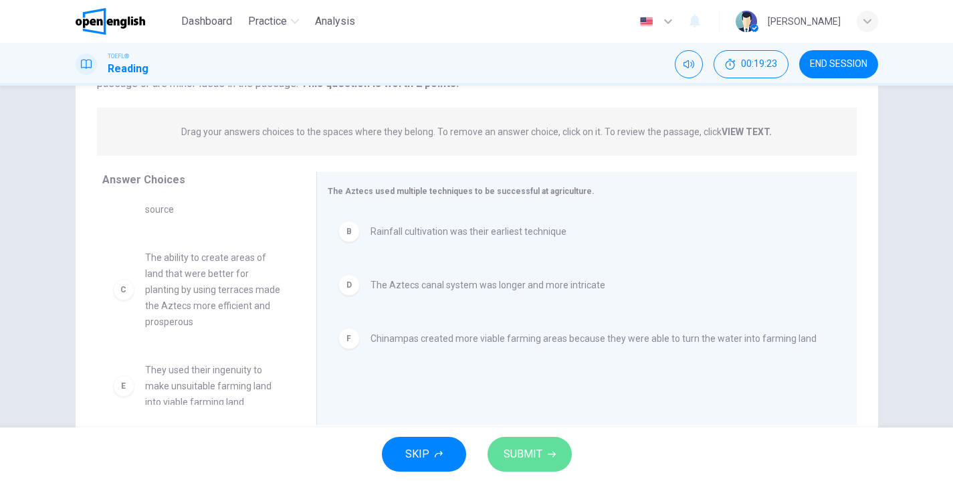
click at [532, 451] on span "SUBMIT" at bounding box center [523, 454] width 39 height 19
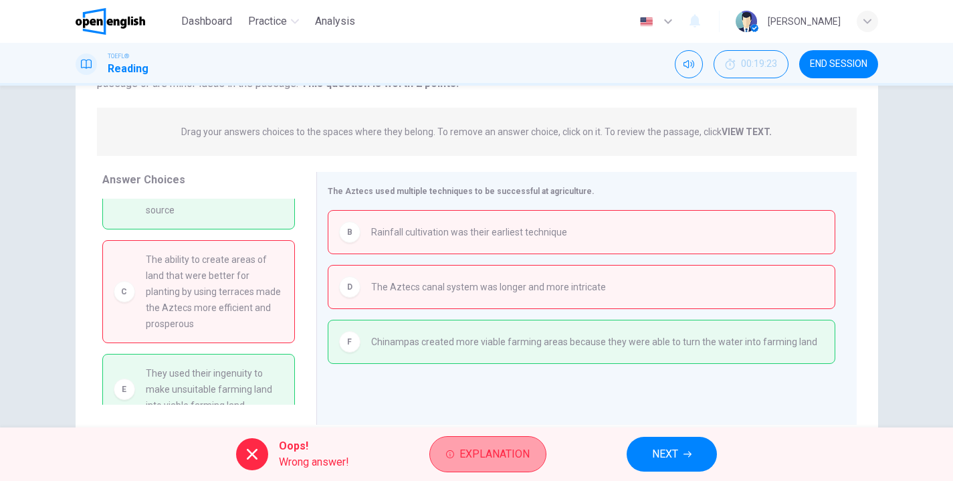
click at [468, 448] on span "Explanation" at bounding box center [495, 454] width 70 height 19
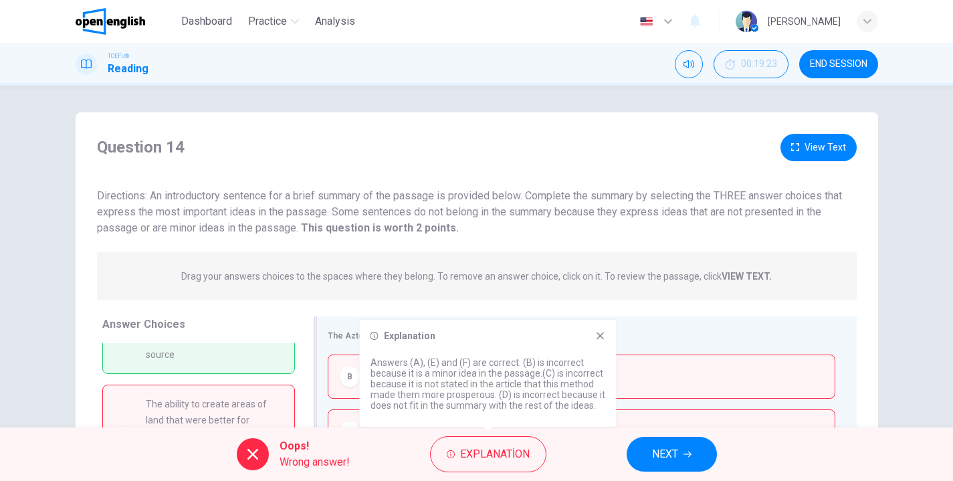
scroll to position [0, 0]
drag, startPoint x: 94, startPoint y: 191, endPoint x: 365, endPoint y: 226, distance: 273.2
click at [365, 226] on div "Question 14 View Text Directions: An introductory sentence for a brief summary …" at bounding box center [477, 185] width 803 height 102
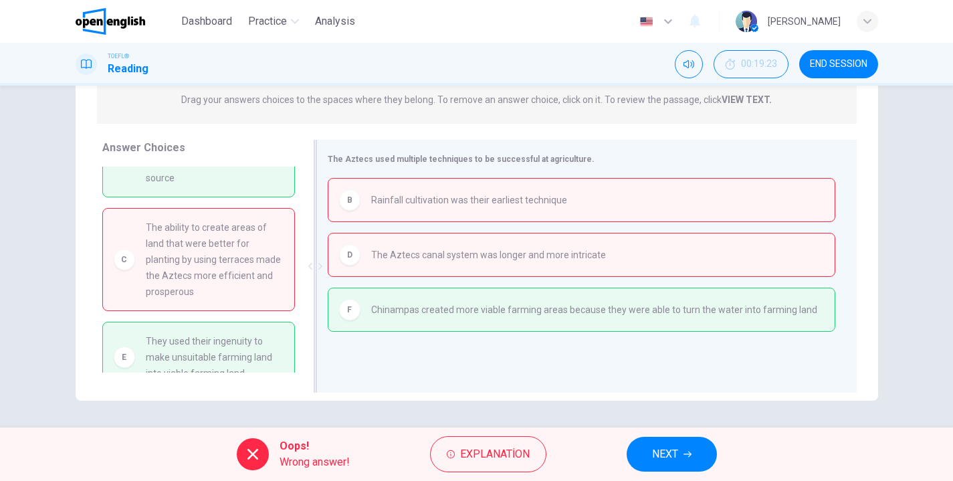
scroll to position [177, 0]
click at [686, 450] on icon "button" at bounding box center [688, 454] width 8 height 8
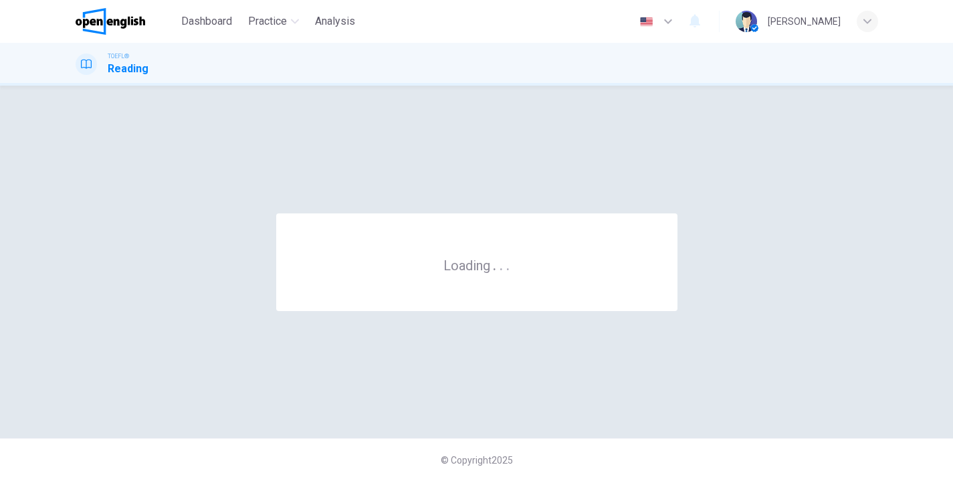
scroll to position [0, 0]
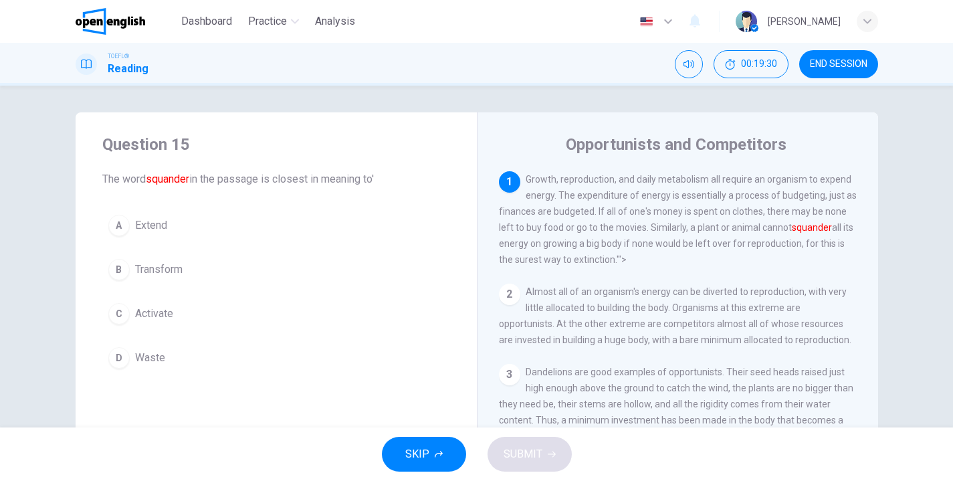
click at [834, 60] on span "END SESSION" at bounding box center [839, 64] width 58 height 11
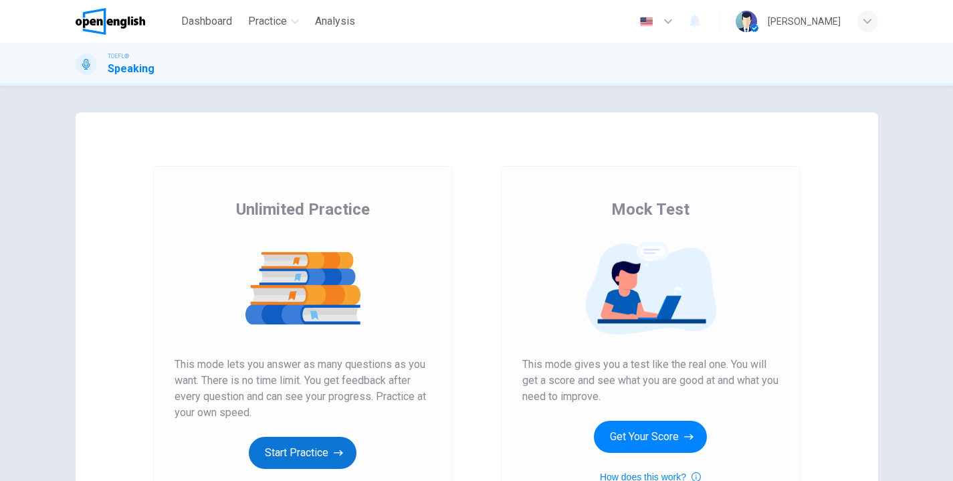
click at [294, 450] on button "Start Practice" at bounding box center [303, 453] width 108 height 32
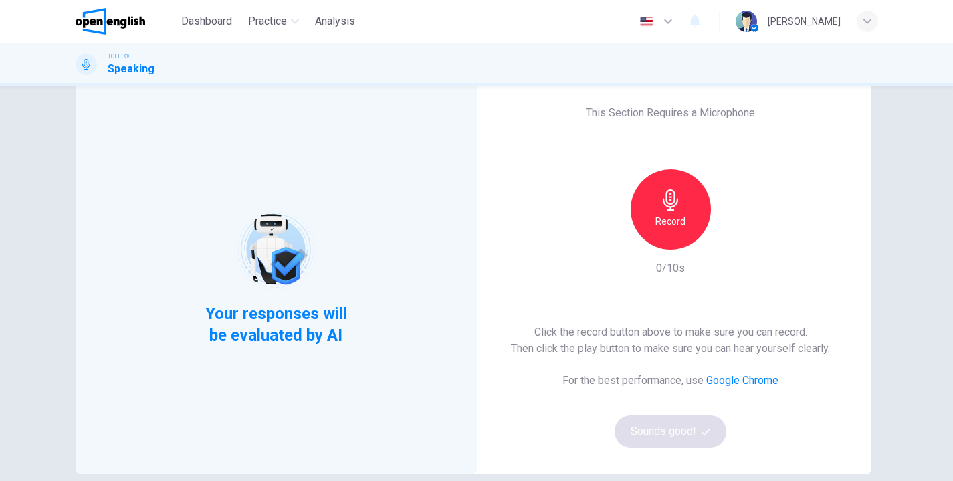
scroll to position [31, 0]
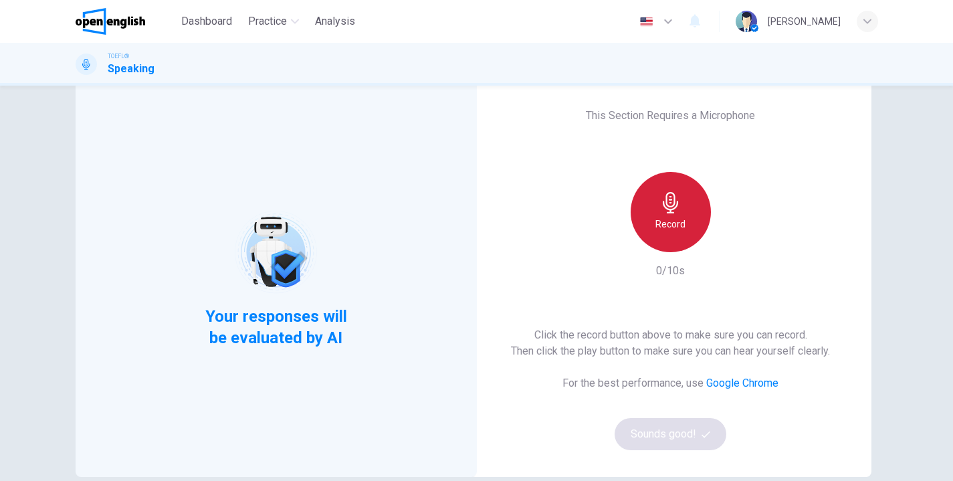
click at [682, 219] on h6 "Record" at bounding box center [671, 224] width 30 height 16
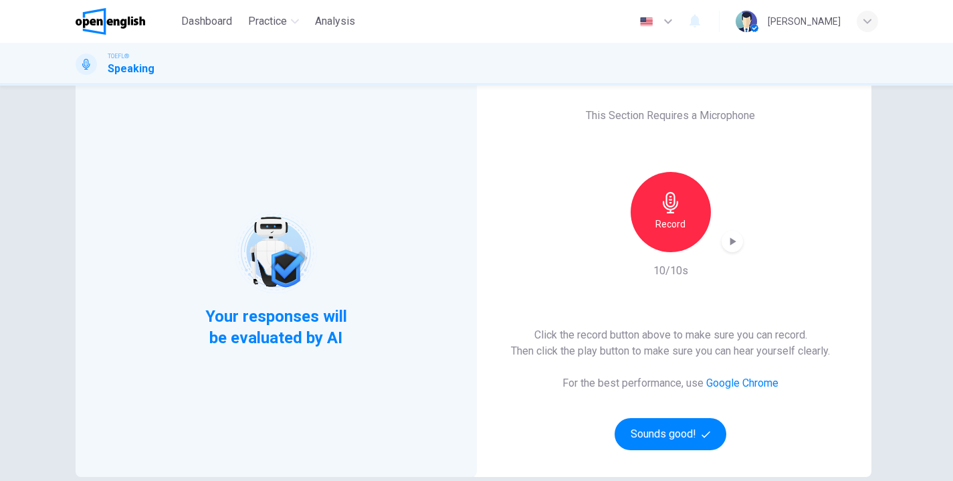
click at [666, 200] on icon "button" at bounding box center [670, 202] width 15 height 21
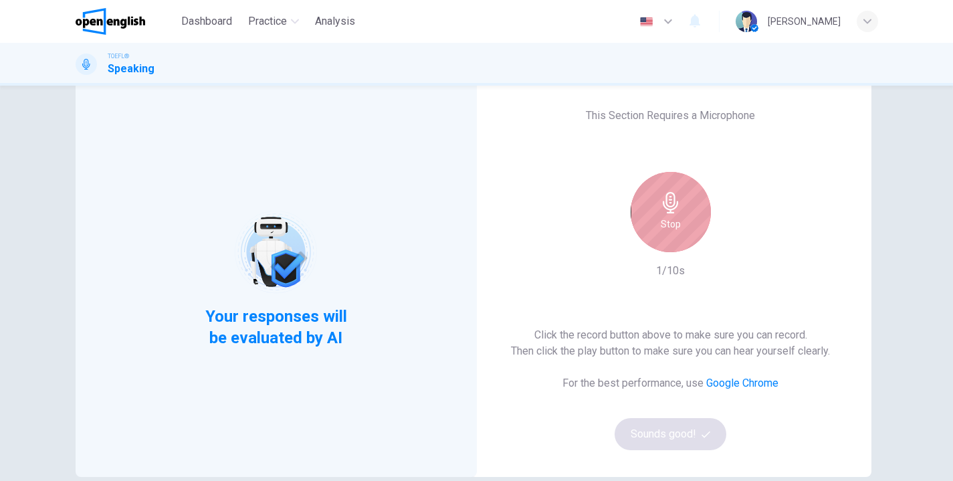
click at [666, 200] on icon "button" at bounding box center [670, 202] width 15 height 21
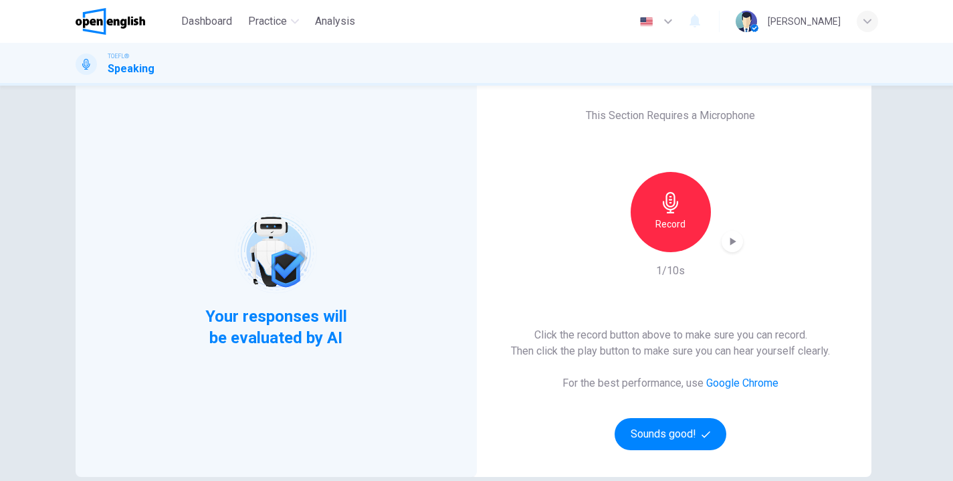
click at [735, 240] on icon "button" at bounding box center [732, 241] width 13 height 13
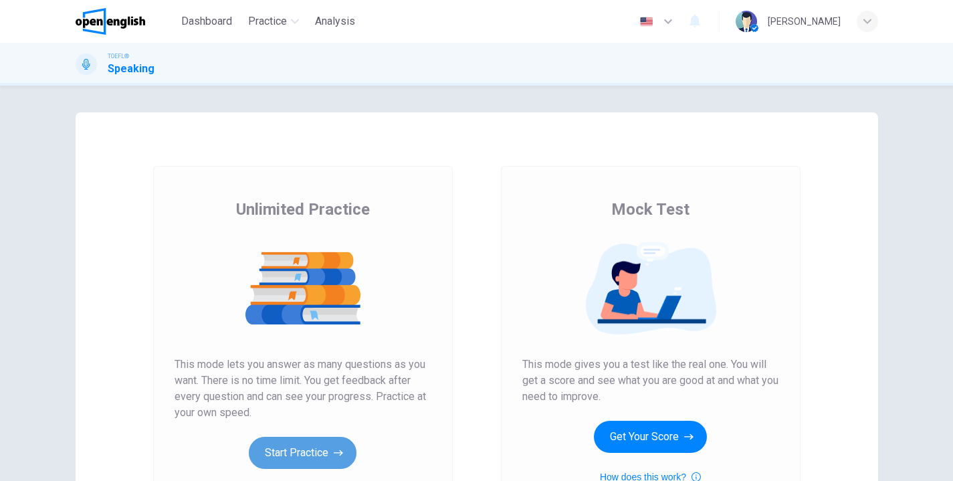
click at [306, 443] on button "Start Practice" at bounding box center [303, 453] width 108 height 32
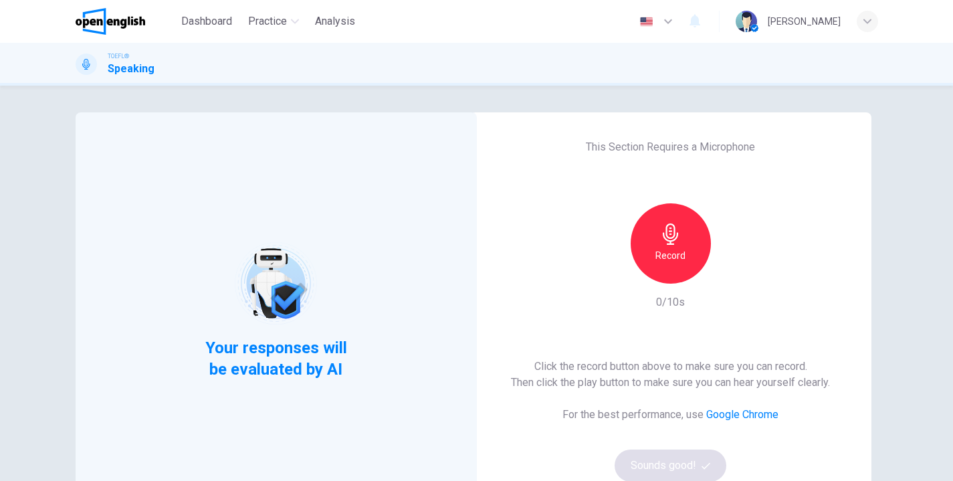
scroll to position [106, 0]
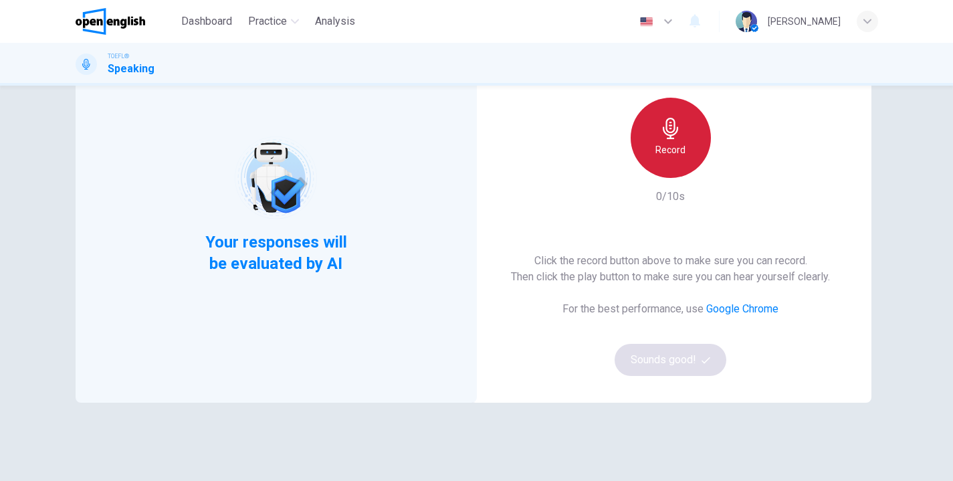
click at [667, 140] on div "Record" at bounding box center [671, 138] width 80 height 80
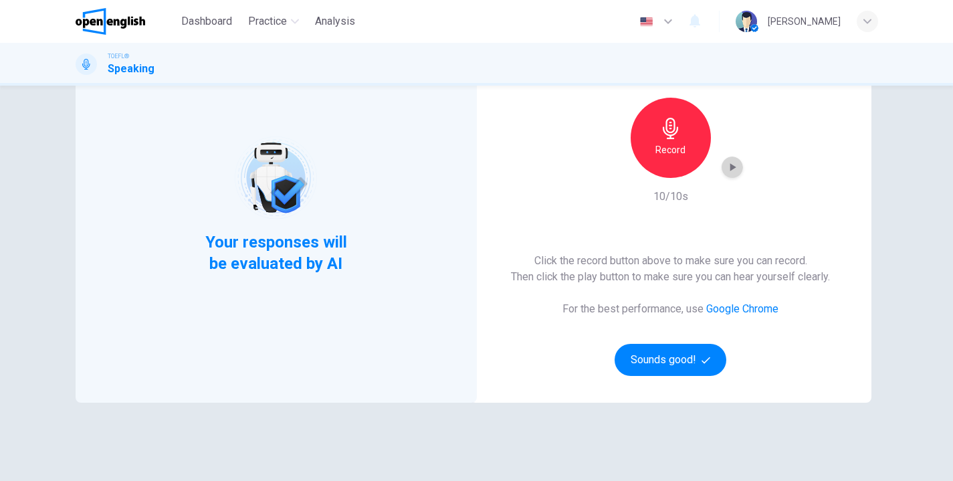
click at [735, 166] on icon "button" at bounding box center [732, 167] width 13 height 13
click at [668, 359] on button "Sounds good!" at bounding box center [671, 360] width 112 height 32
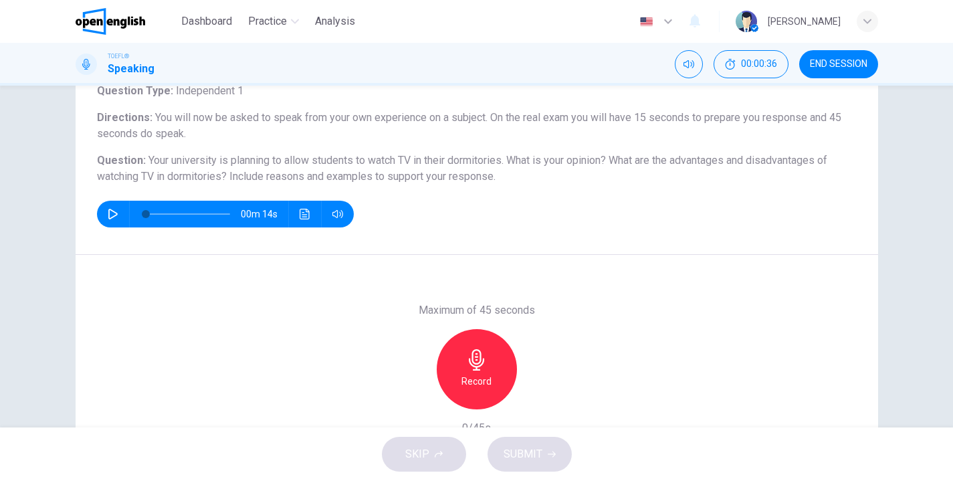
scroll to position [104, 0]
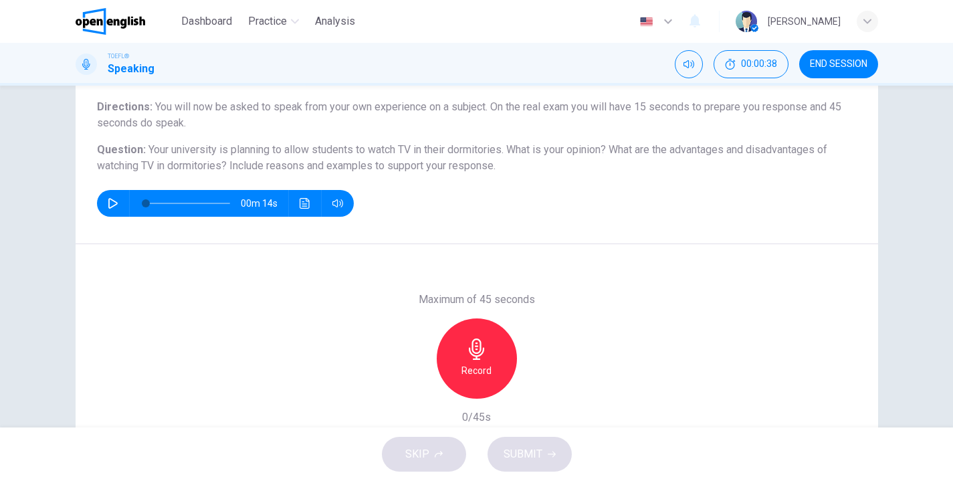
click at [108, 205] on icon "button" at bounding box center [113, 203] width 11 height 11
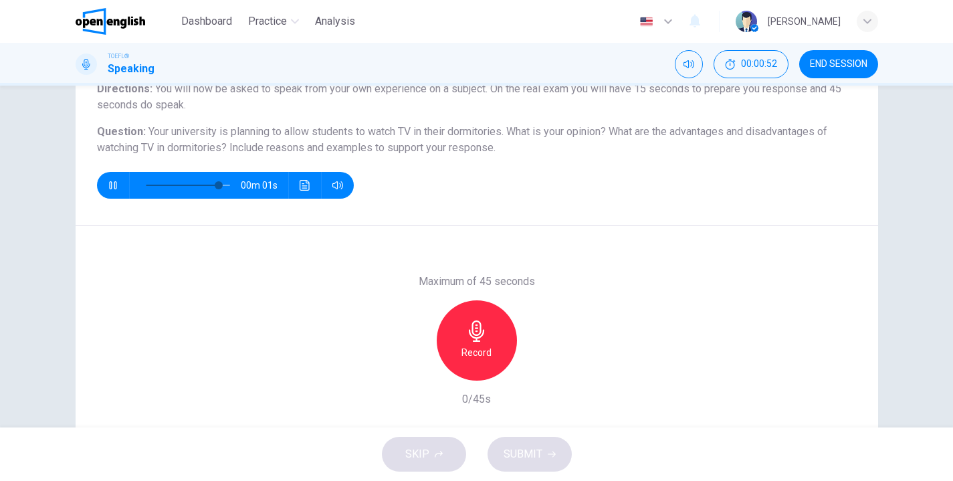
scroll to position [123, 0]
type input "*"
click at [486, 345] on h6 "Record" at bounding box center [477, 352] width 30 height 16
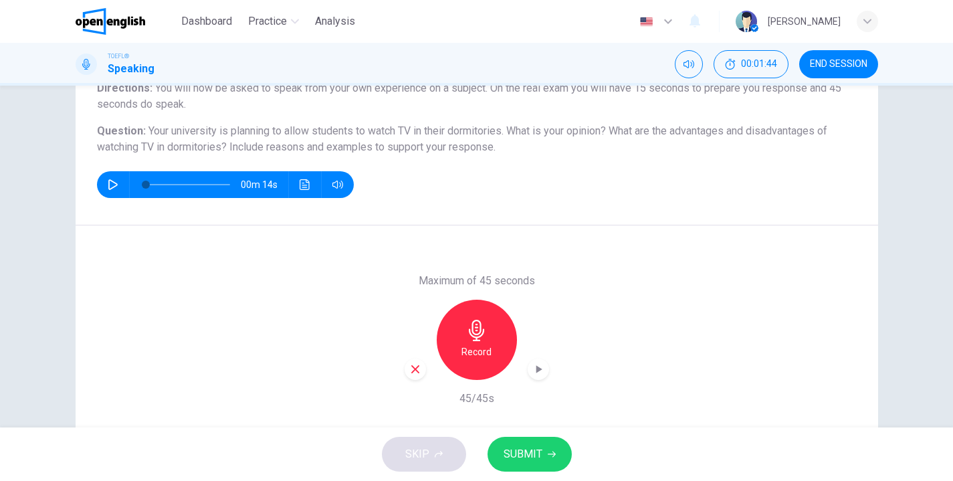
click at [539, 450] on span "SUBMIT" at bounding box center [523, 454] width 39 height 19
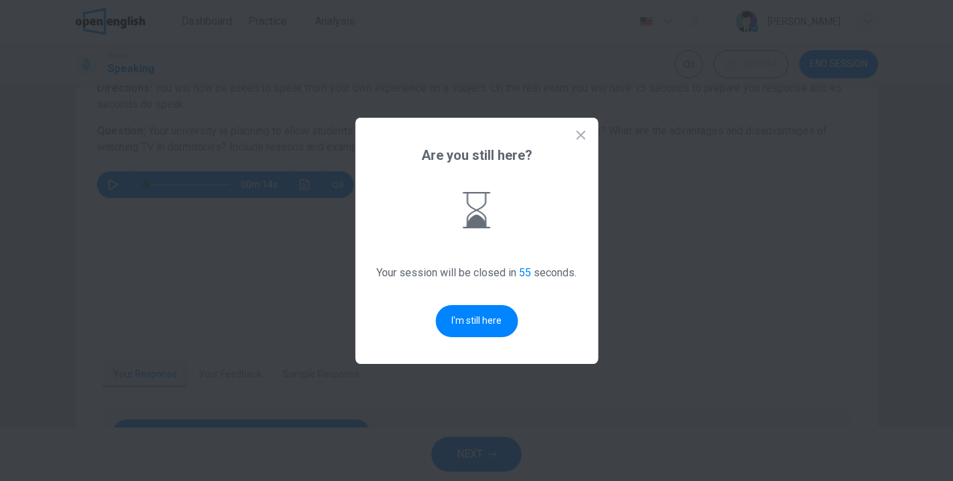
click at [581, 132] on icon at bounding box center [580, 134] width 13 height 13
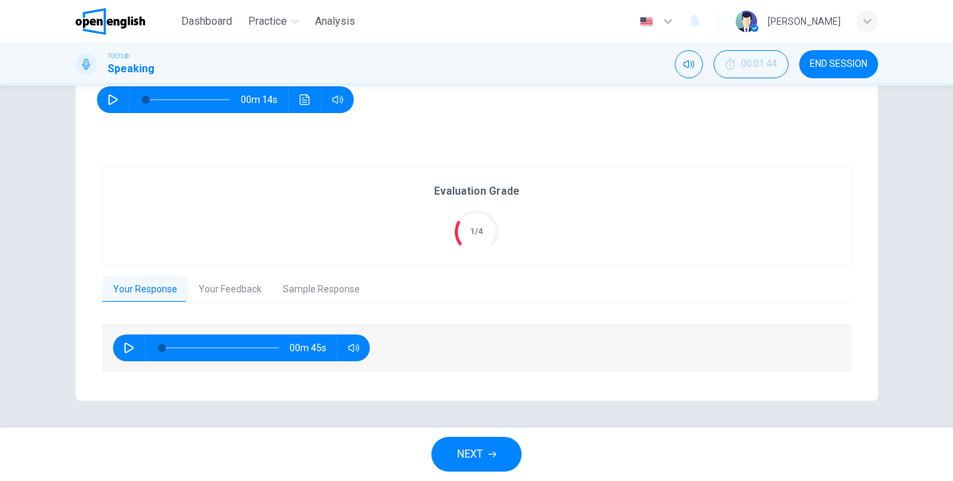
scroll to position [207, 0]
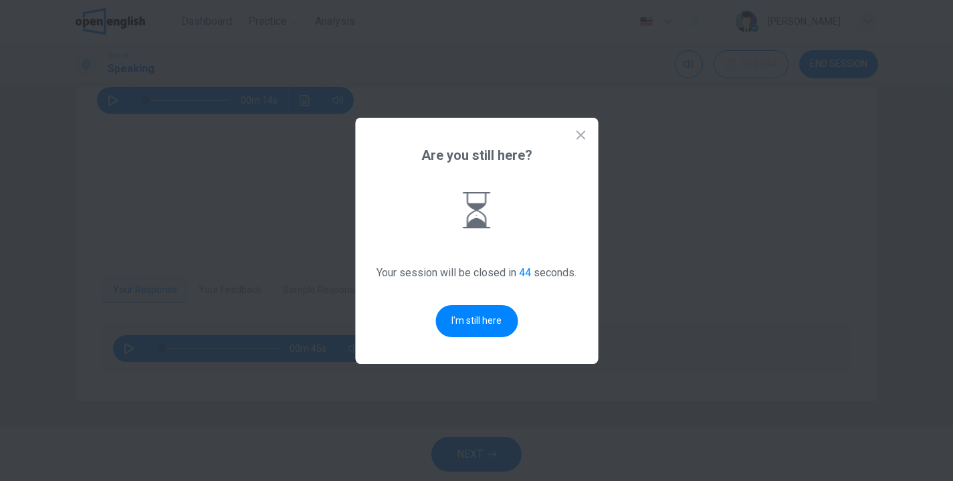
click at [584, 131] on icon at bounding box center [580, 134] width 9 height 9
